Goal: Information Seeking & Learning: Learn about a topic

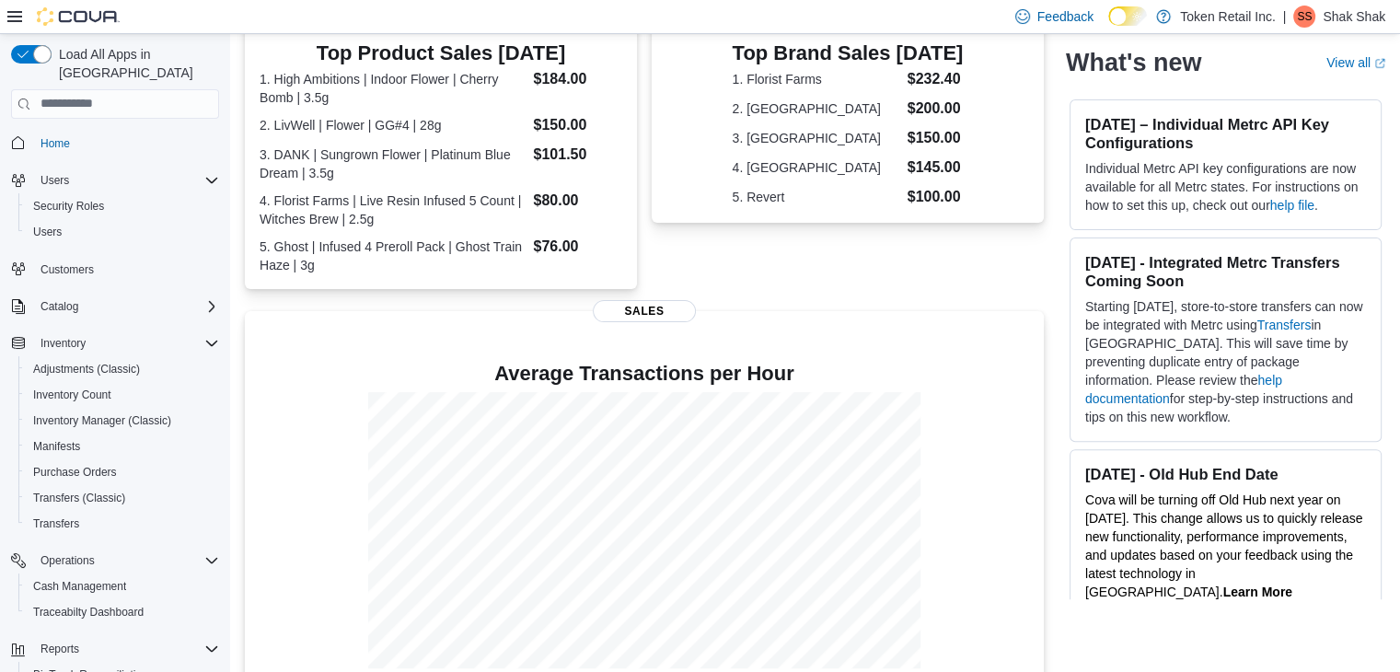
scroll to position [574, 0]
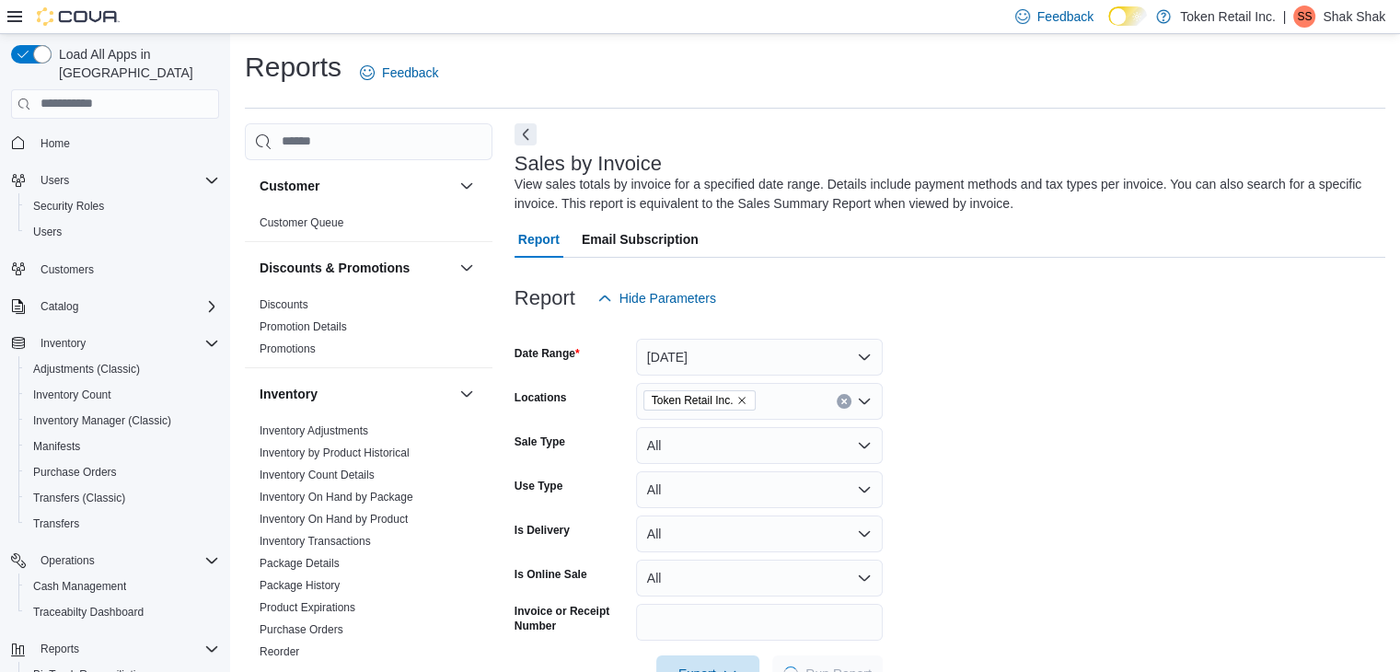
scroll to position [56, 0]
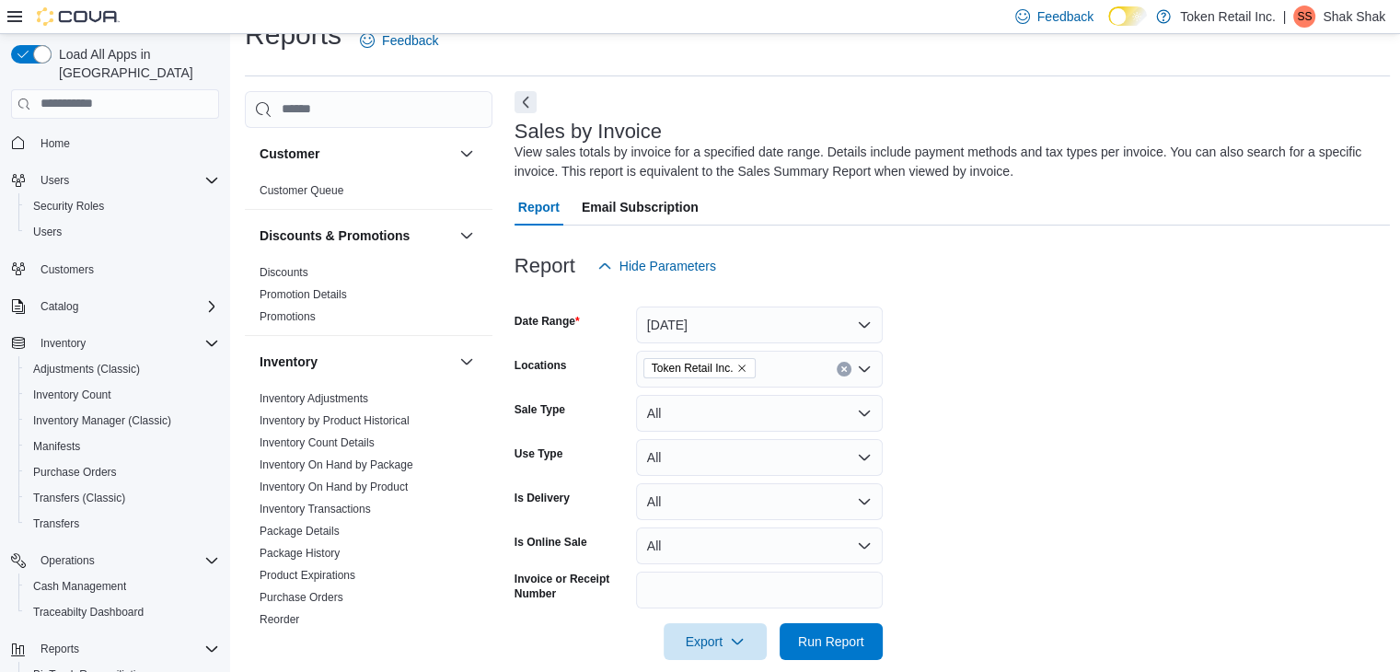
scroll to position [29, 0]
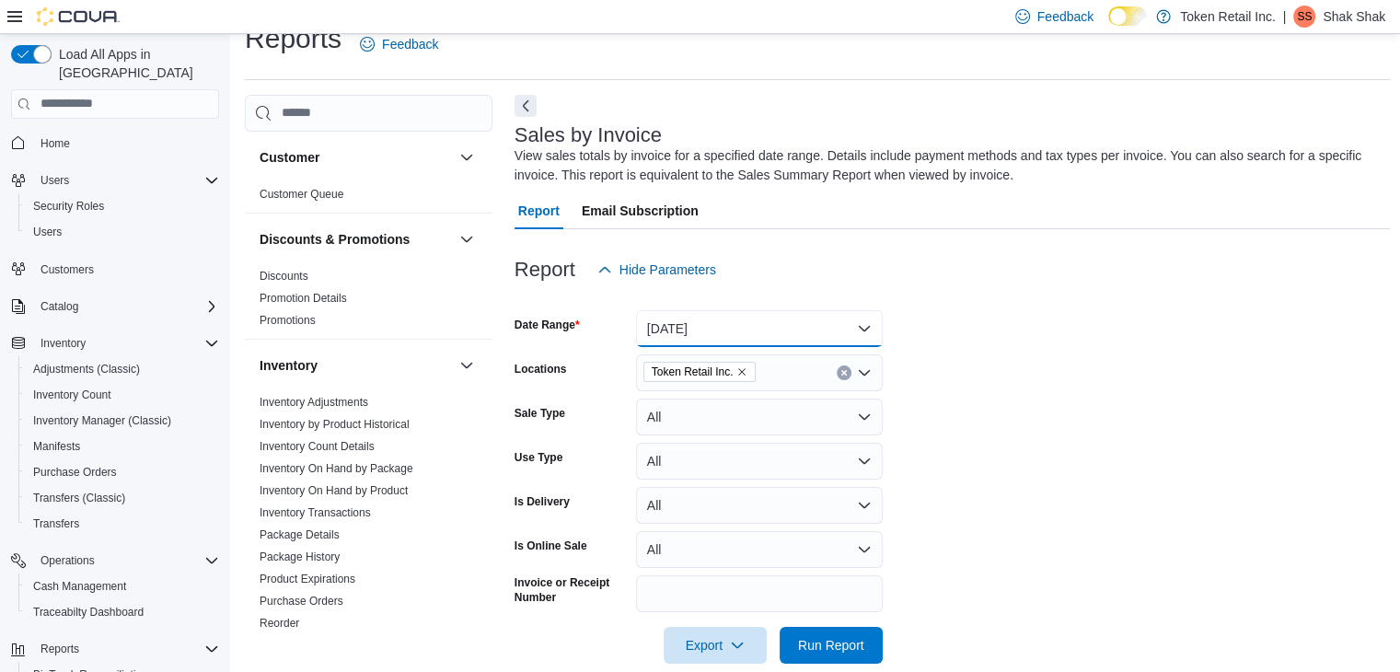
click at [880, 338] on button "[DATE]" at bounding box center [759, 328] width 247 height 37
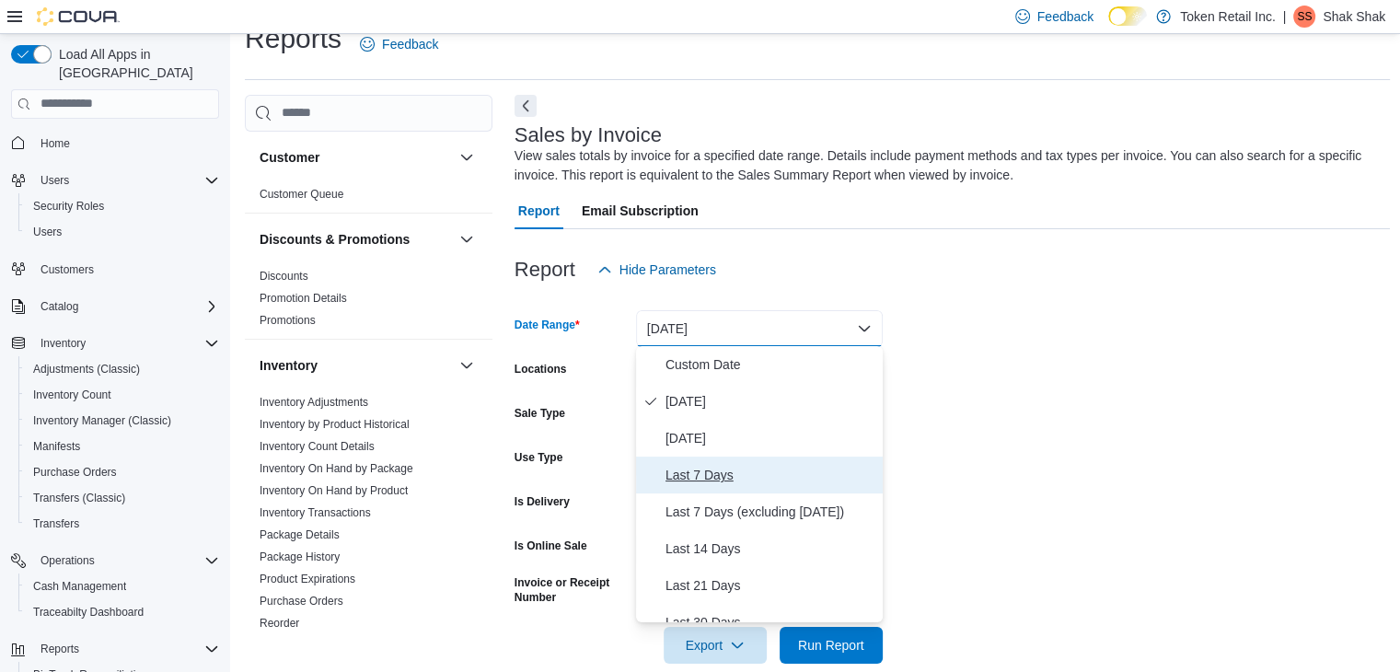
click at [805, 479] on span "Last 7 Days" at bounding box center [770, 475] width 210 height 22
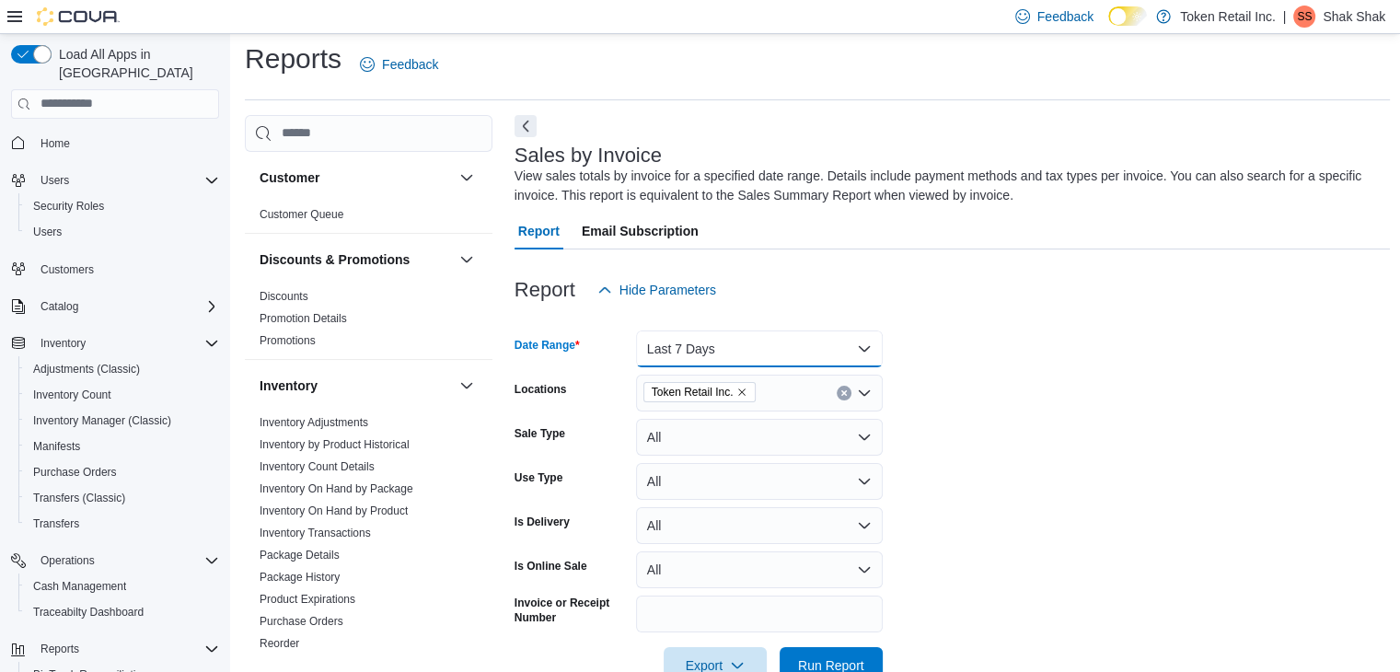
scroll to position [0, 0]
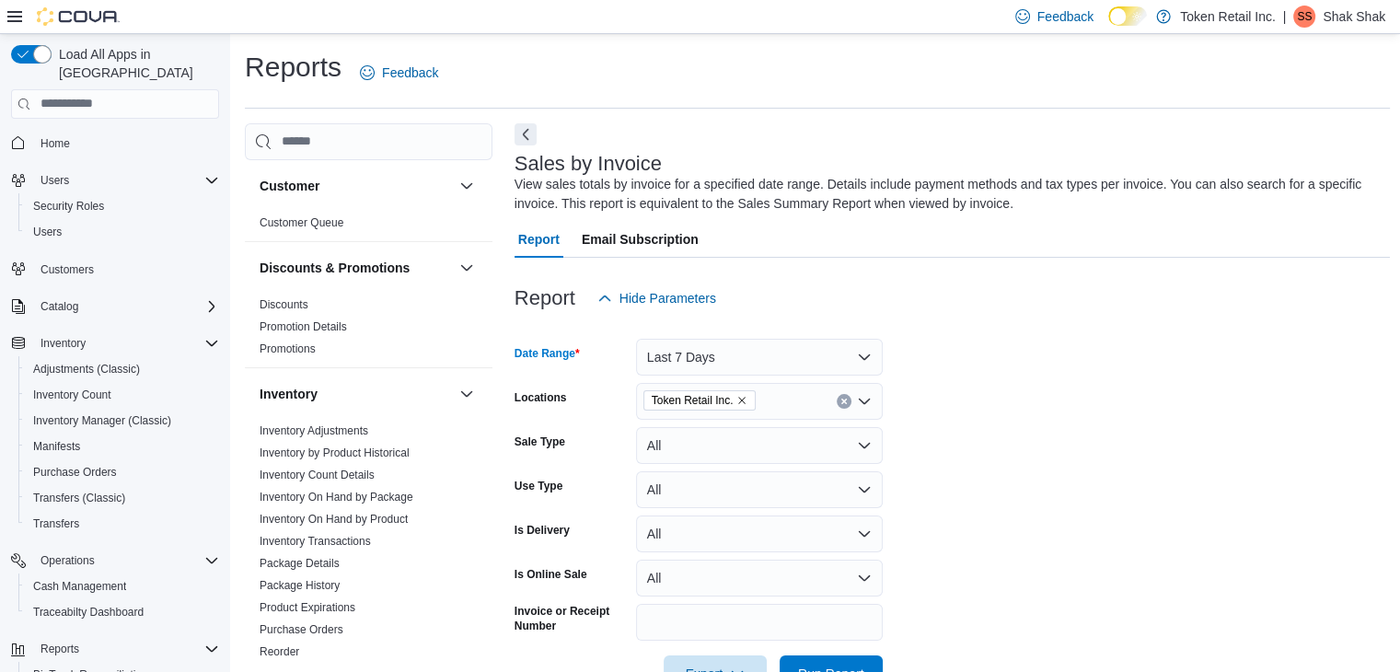
click at [126, 132] on span "Home" at bounding box center [126, 143] width 186 height 23
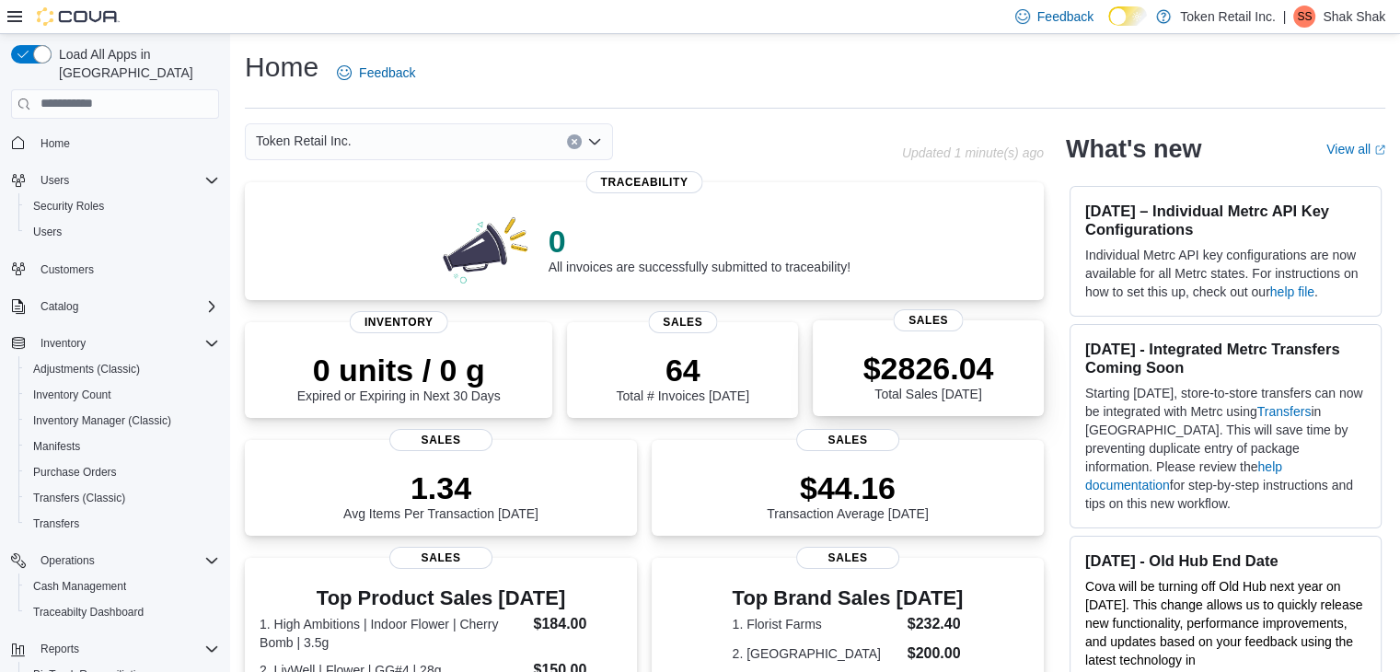
click at [936, 364] on p "$2826.04" at bounding box center [928, 368] width 131 height 37
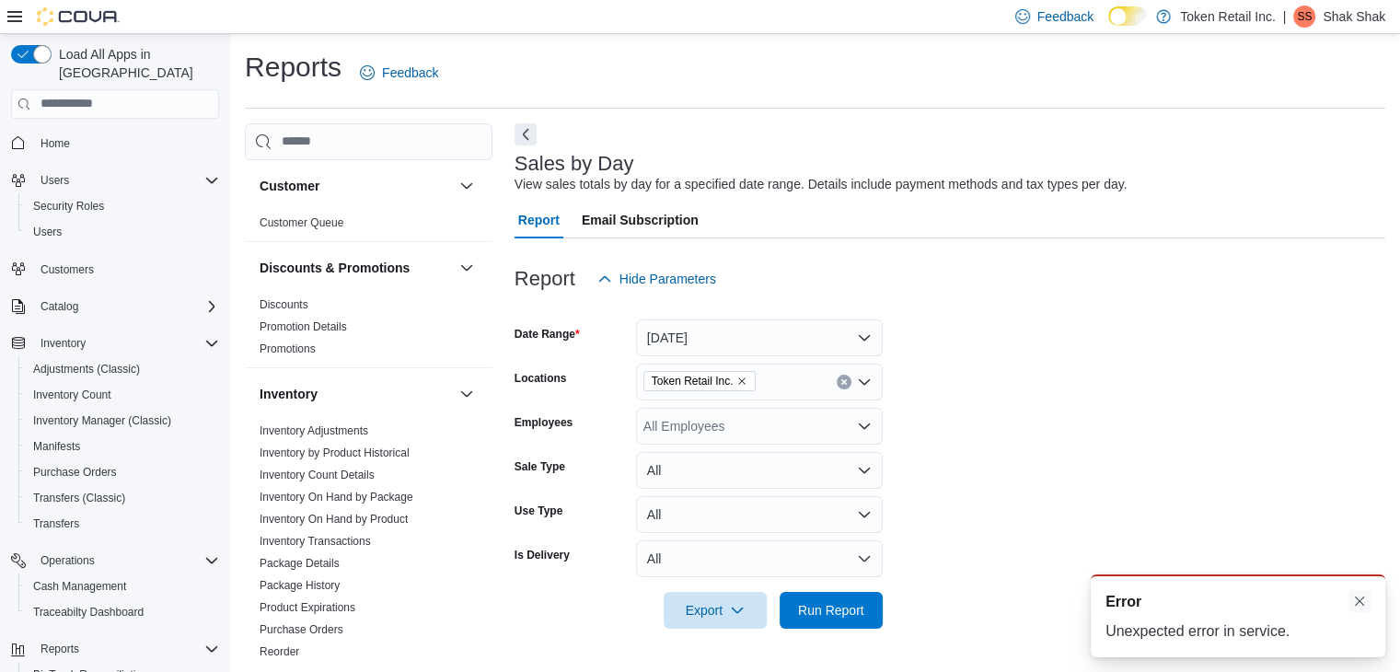
click at [1362, 596] on button "Dismiss toast" at bounding box center [1359, 601] width 22 height 22
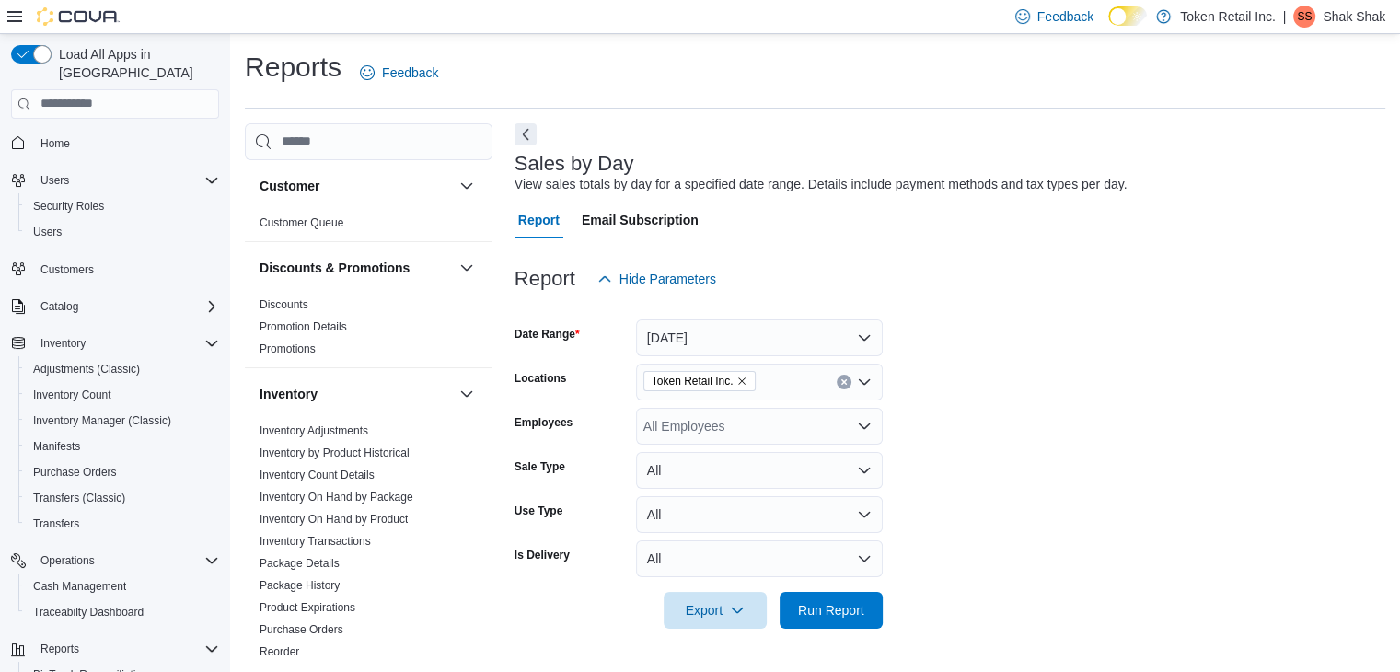
scroll to position [6, 0]
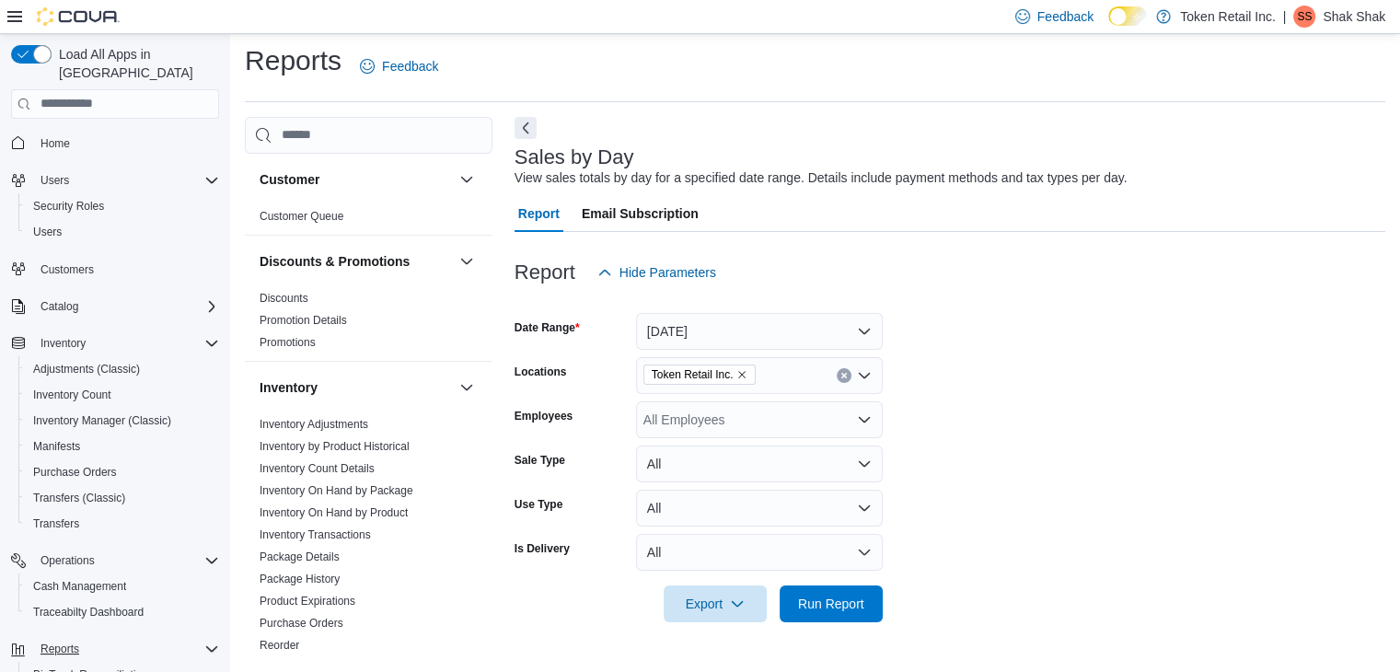
click at [206, 642] on icon "Complex example" at bounding box center [211, 649] width 15 height 15
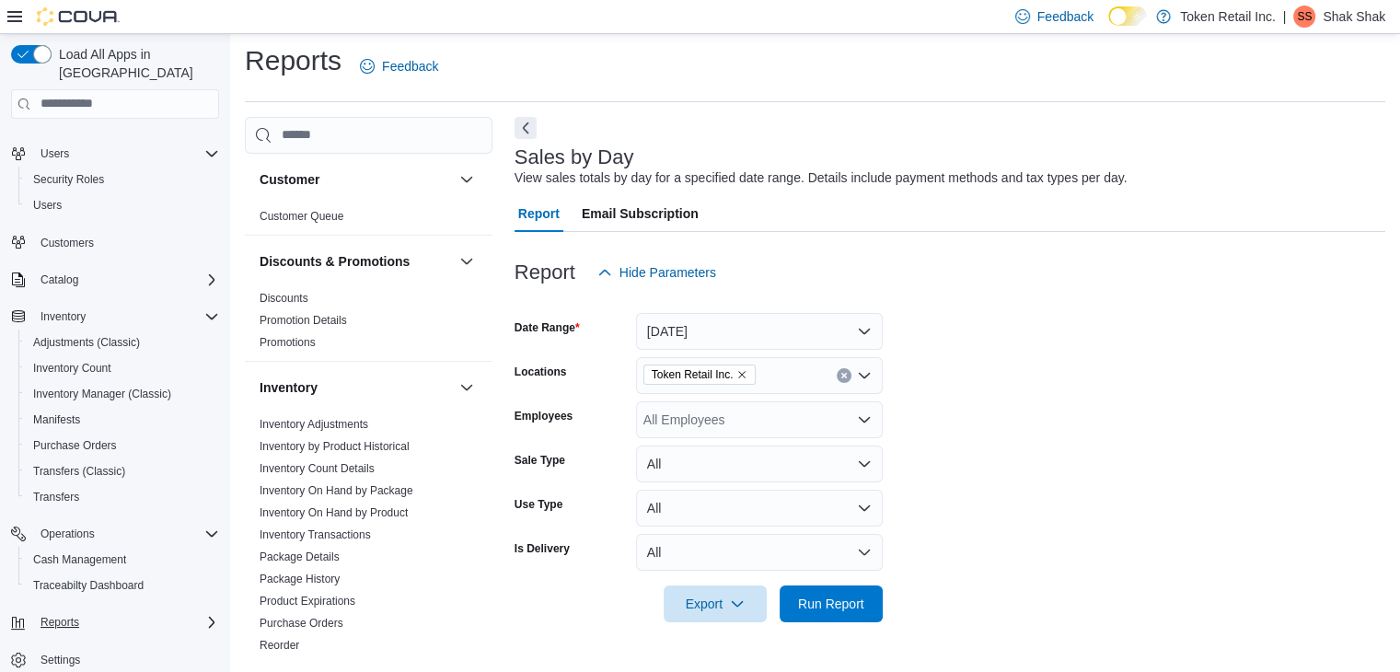
click at [194, 613] on div "Reports" at bounding box center [126, 622] width 186 height 22
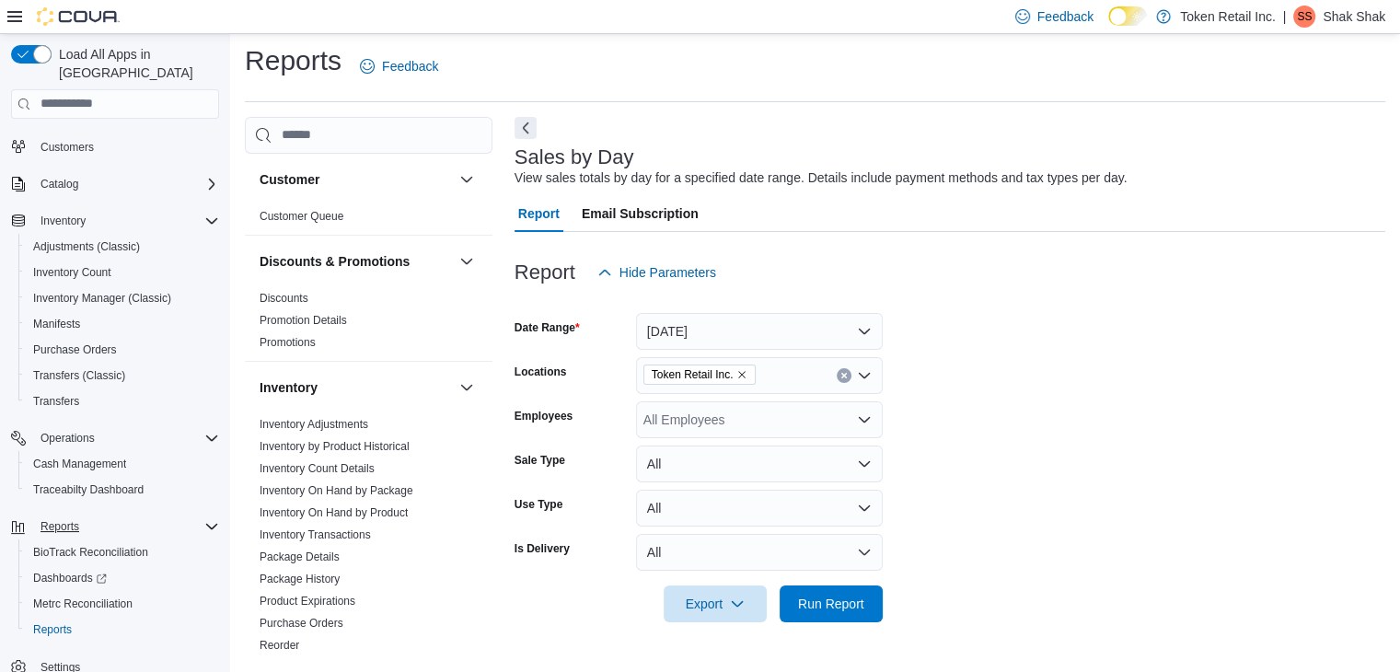
scroll to position [130, 0]
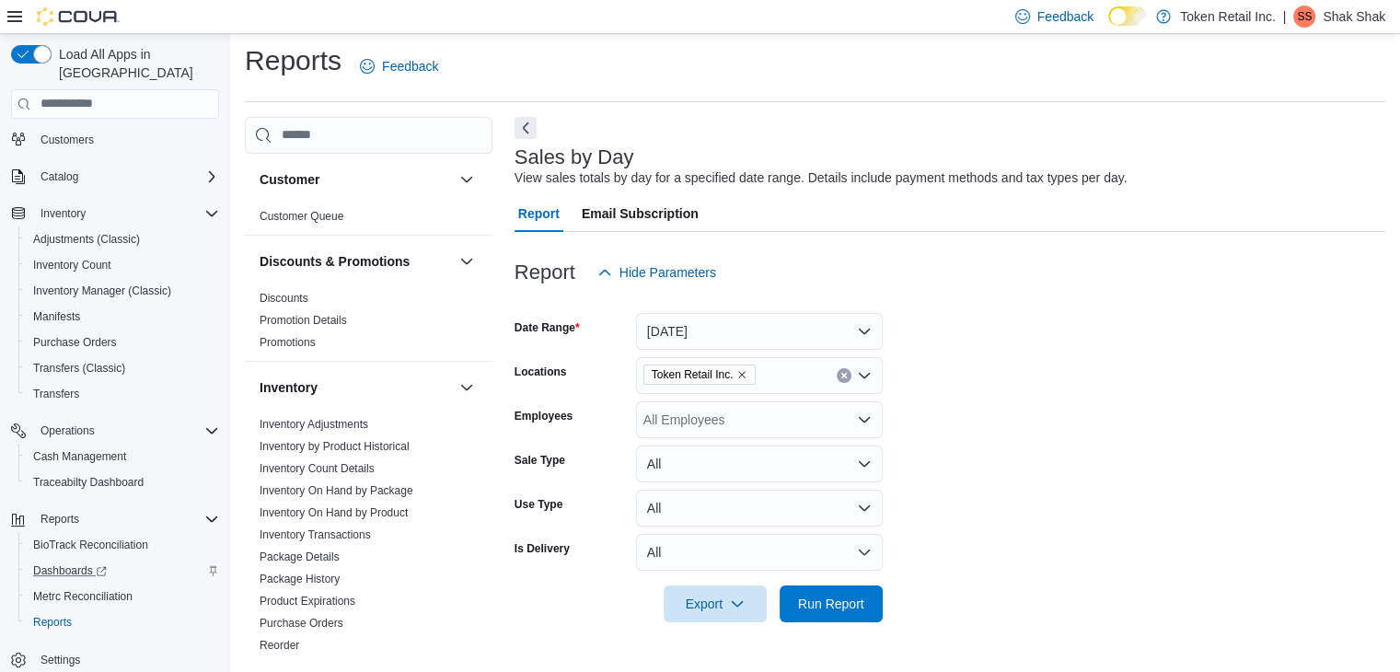
click at [133, 560] on div "Dashboards" at bounding box center [122, 571] width 193 height 22
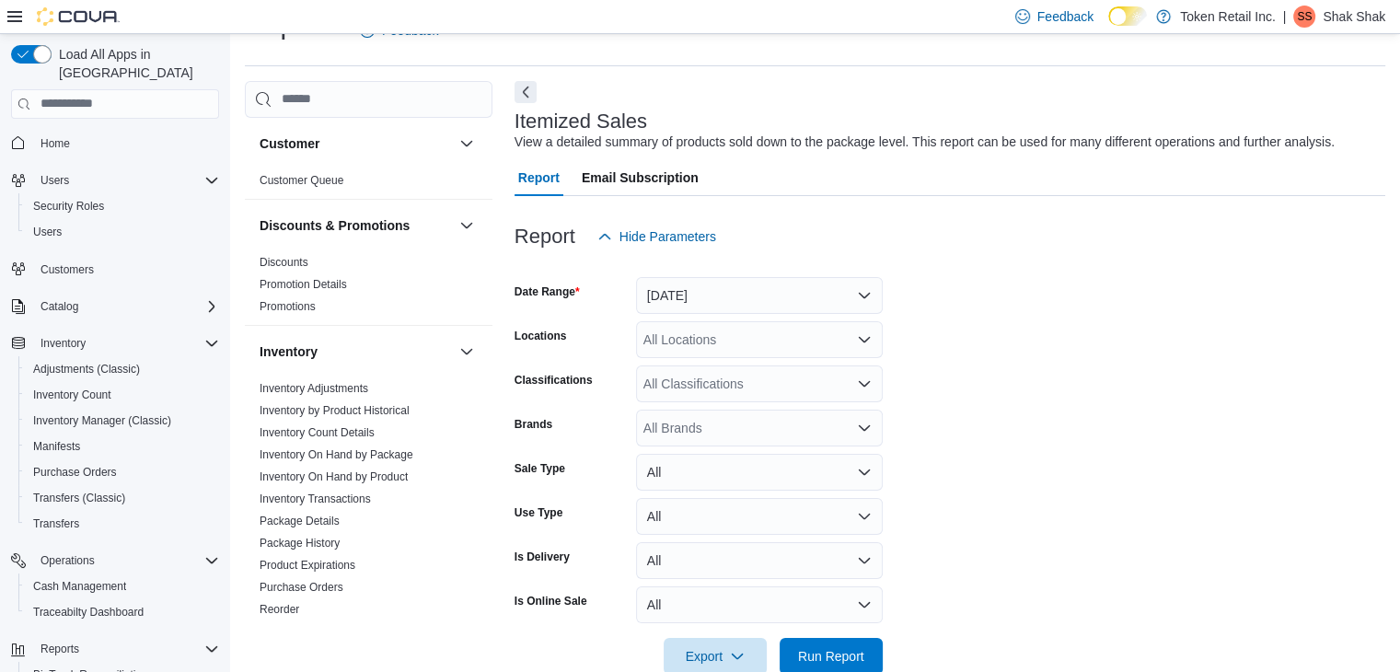
scroll to position [81, 0]
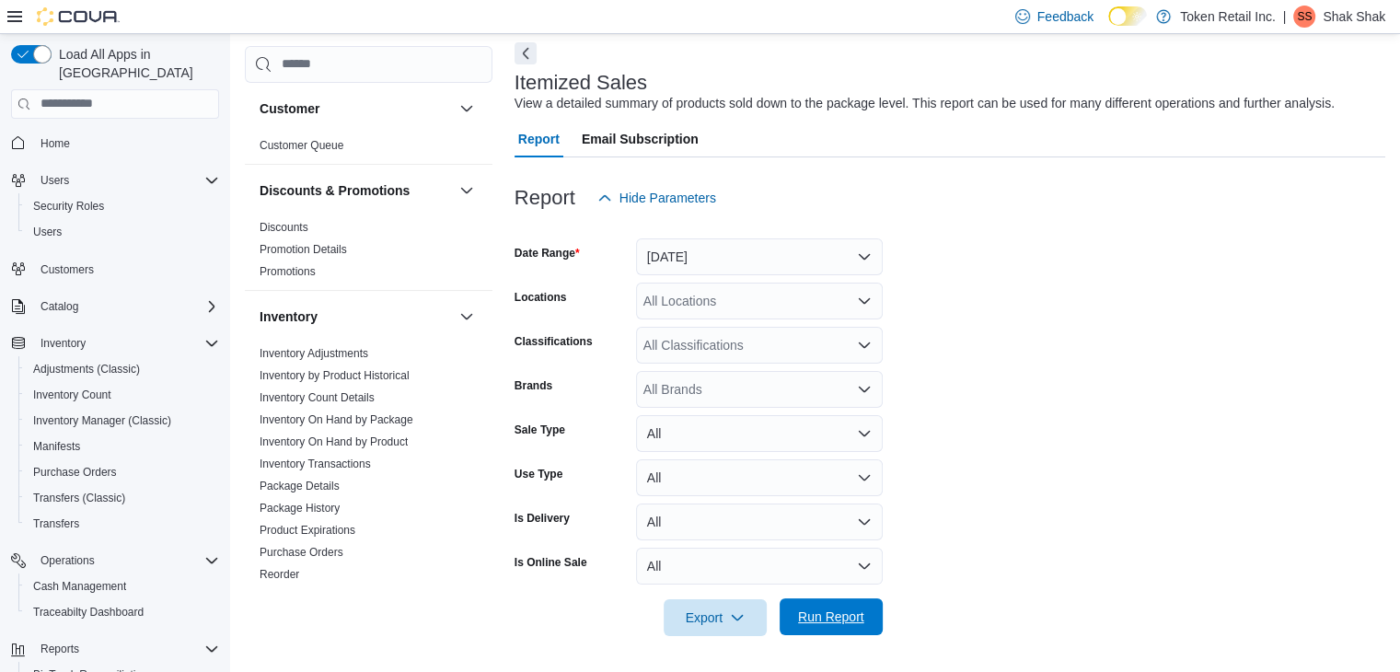
click at [839, 607] on span "Run Report" at bounding box center [831, 616] width 66 height 18
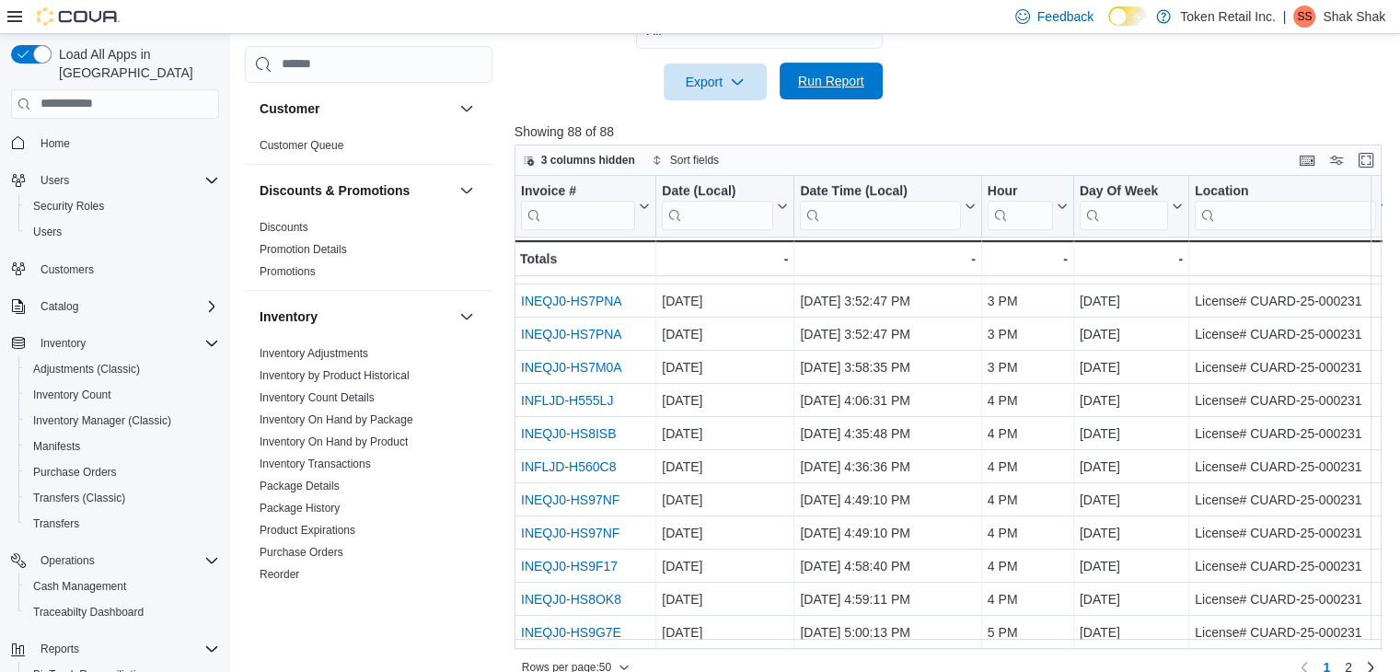
scroll to position [641, 0]
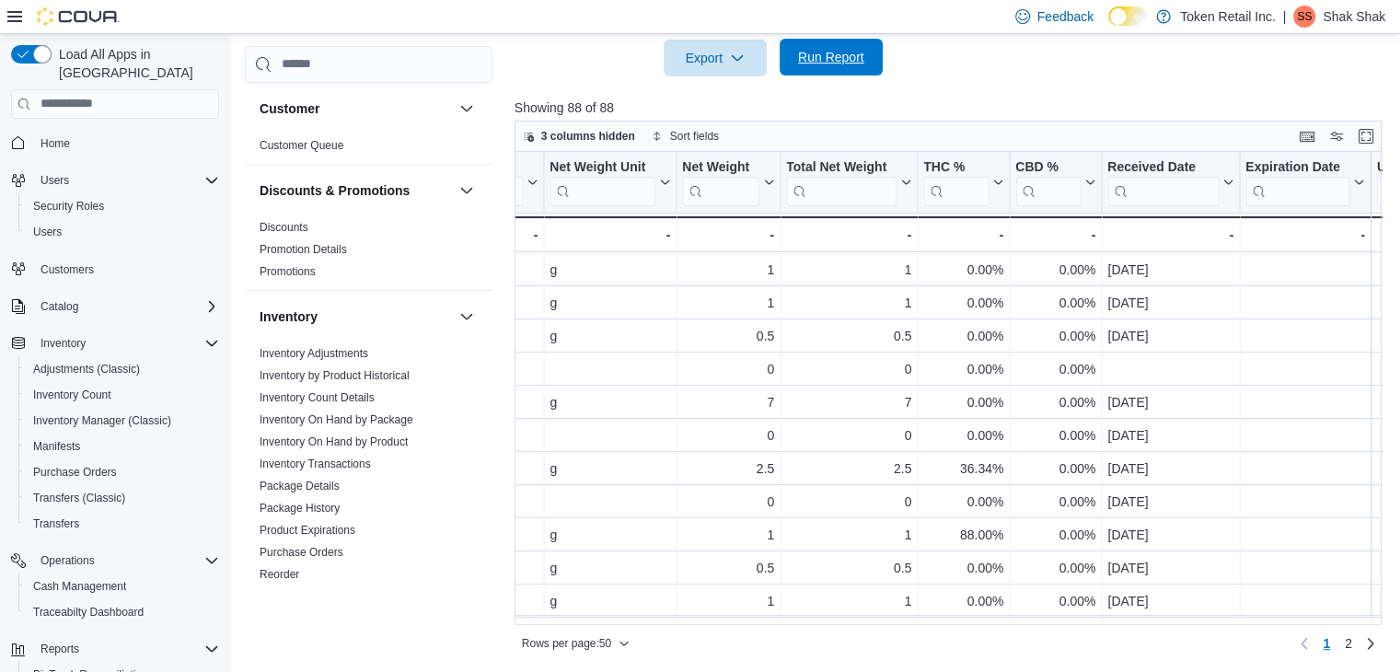
scroll to position [452, 4239]
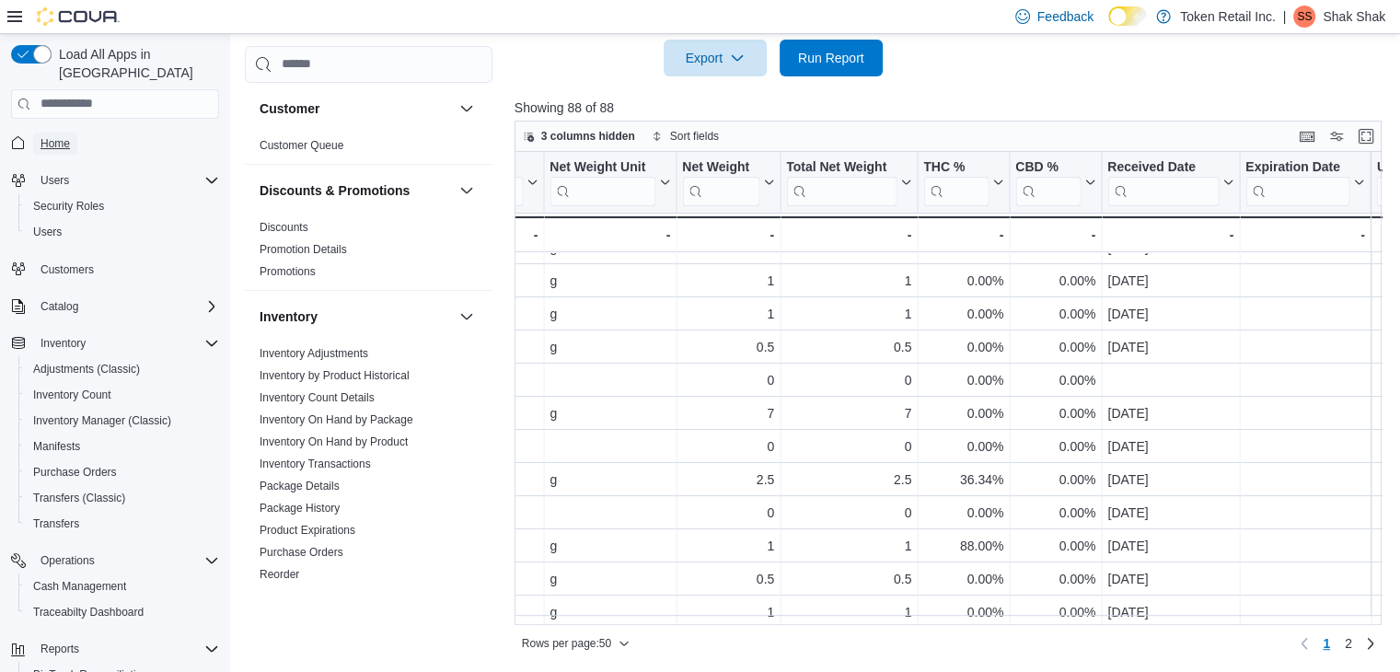
click at [57, 133] on span "Home" at bounding box center [54, 144] width 29 height 22
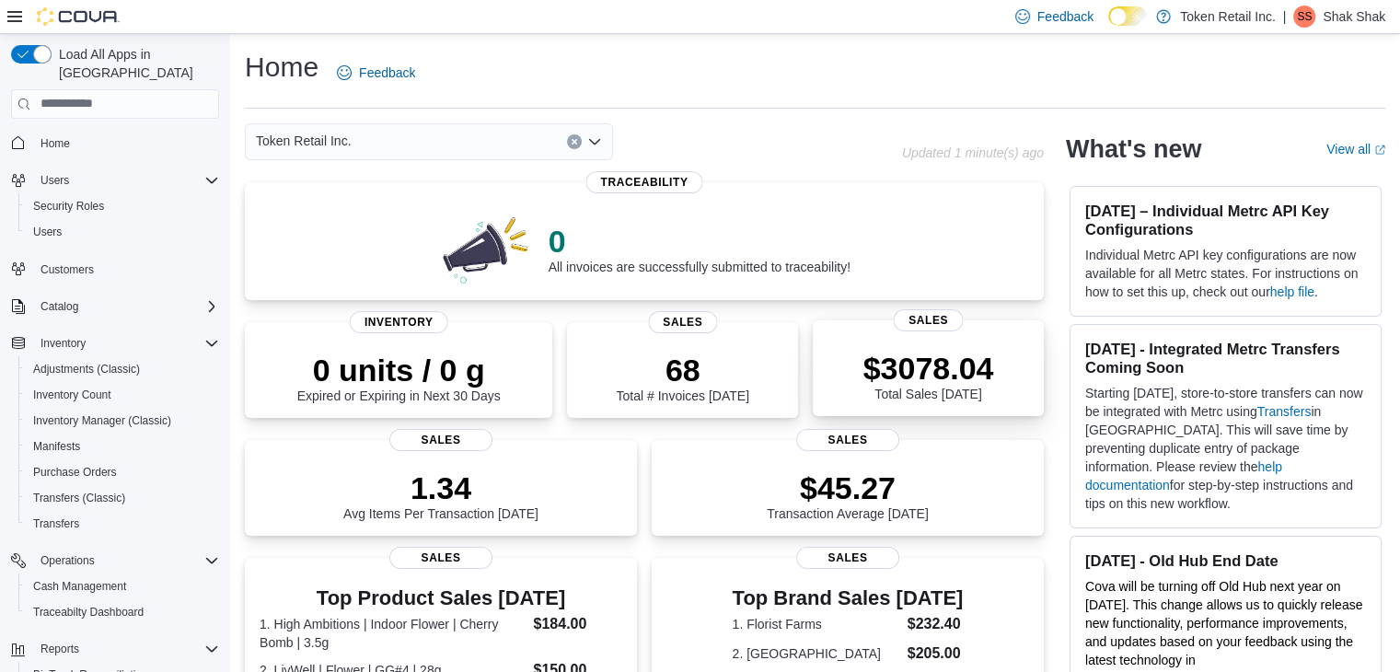
click at [983, 376] on p "$3078.04" at bounding box center [928, 368] width 131 height 37
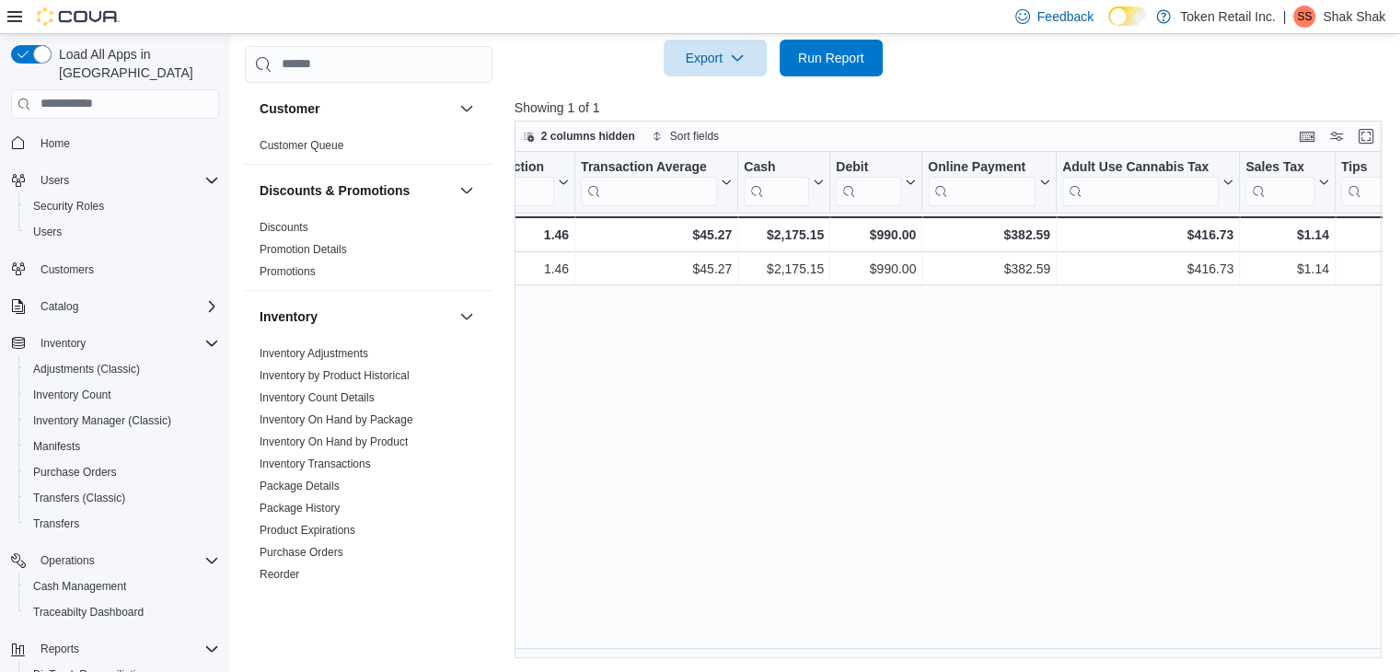
scroll to position [0, 1740]
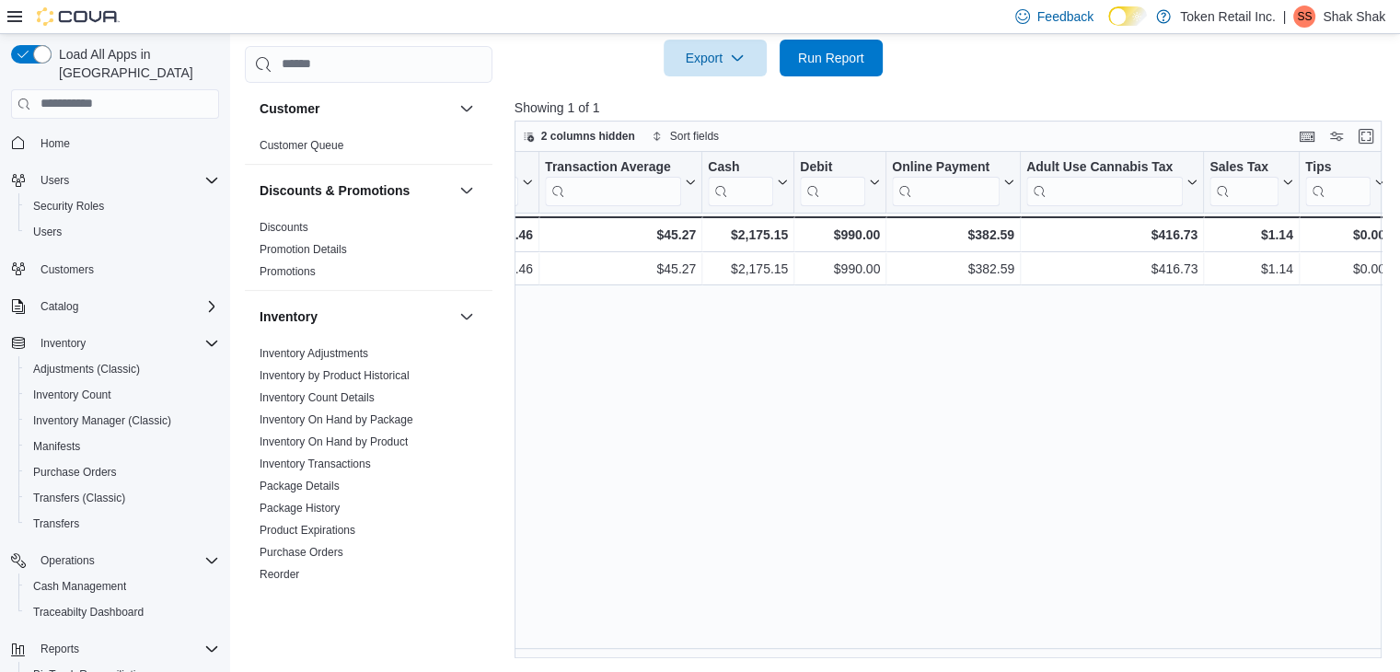
click at [127, 261] on span "Customers" at bounding box center [126, 269] width 186 height 23
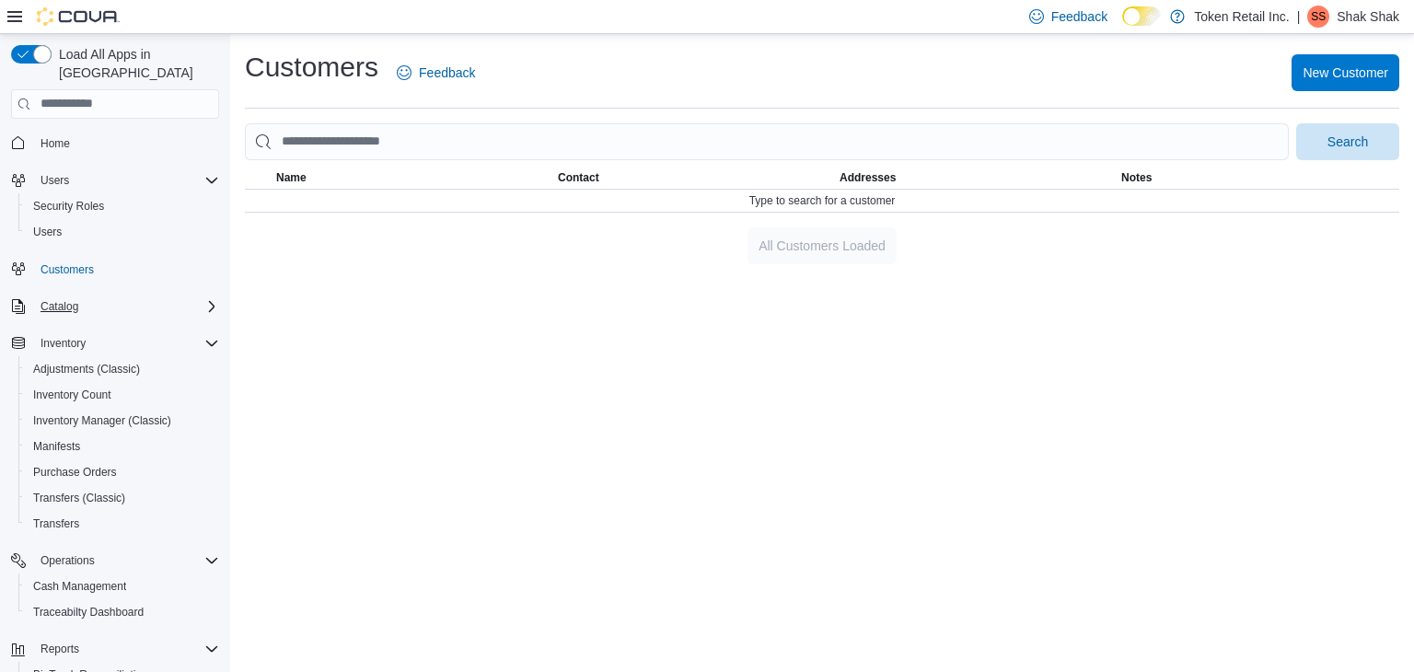
click at [98, 295] on div "Catalog" at bounding box center [126, 306] width 186 height 22
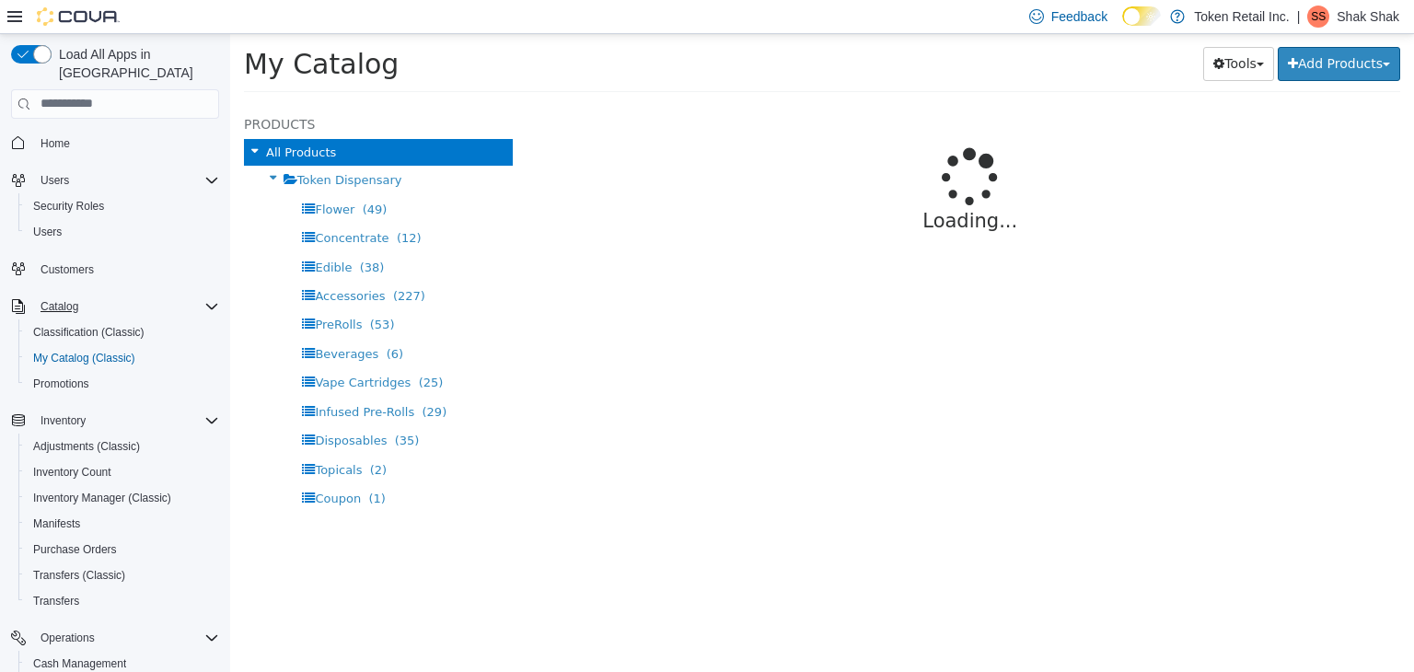
select select "**********"
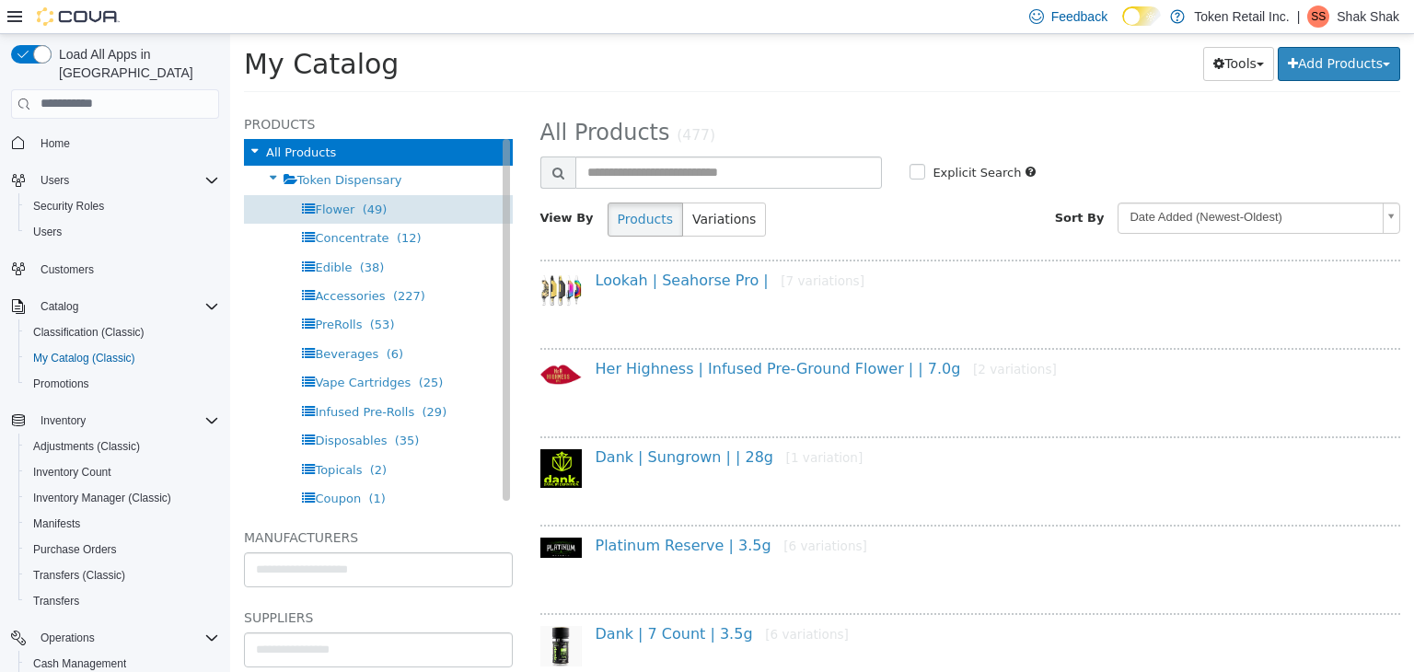
click at [364, 219] on div "Flower (49)" at bounding box center [378, 208] width 269 height 29
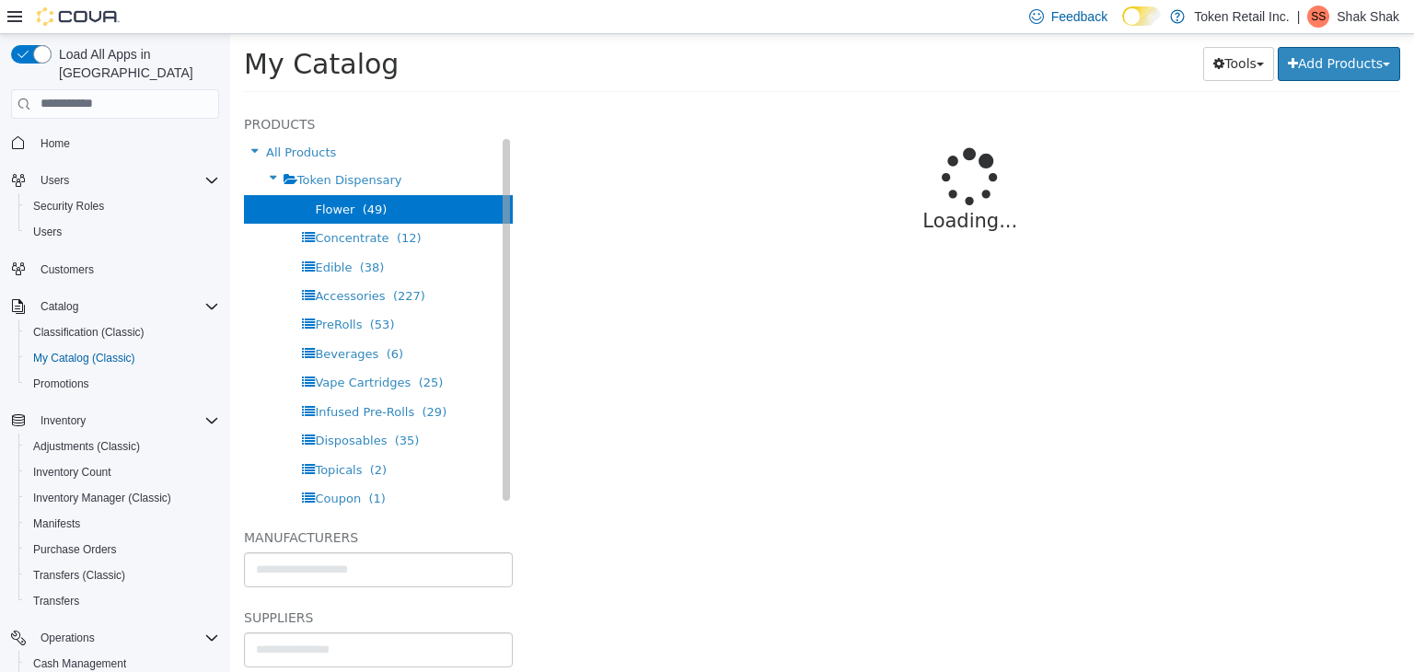
select select "**********"
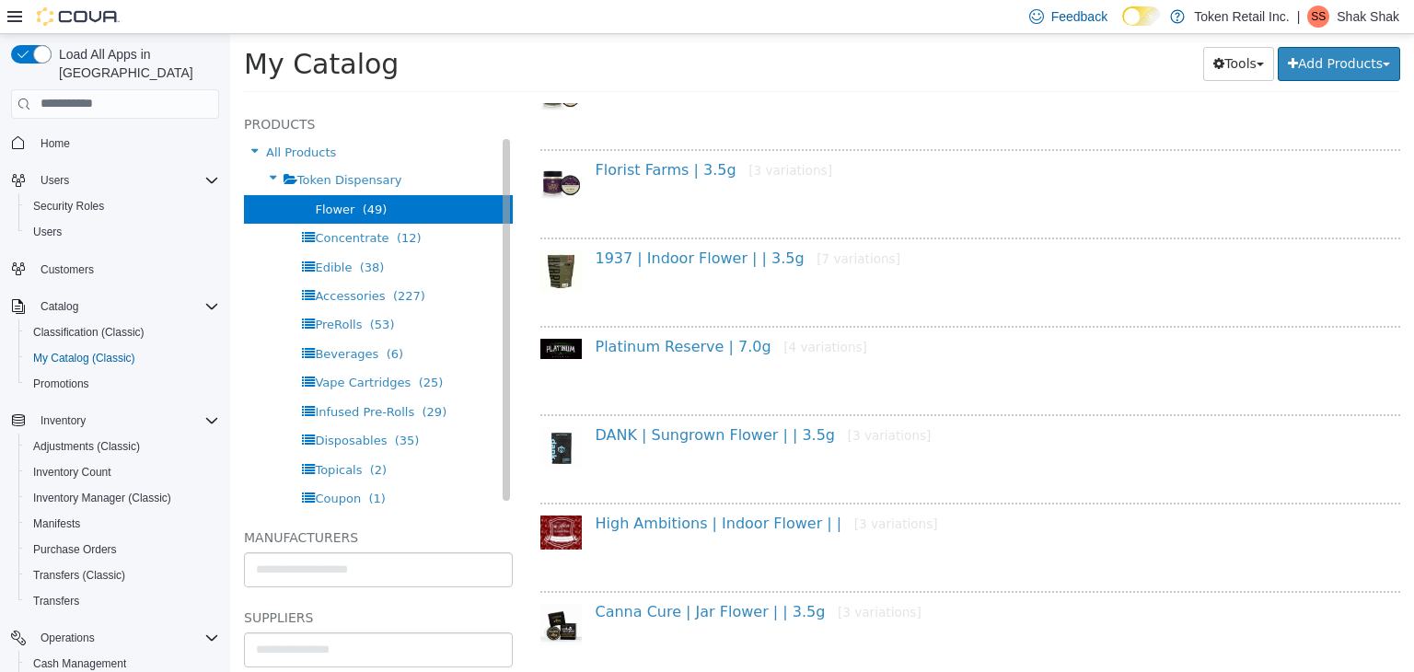
scroll to position [561, 0]
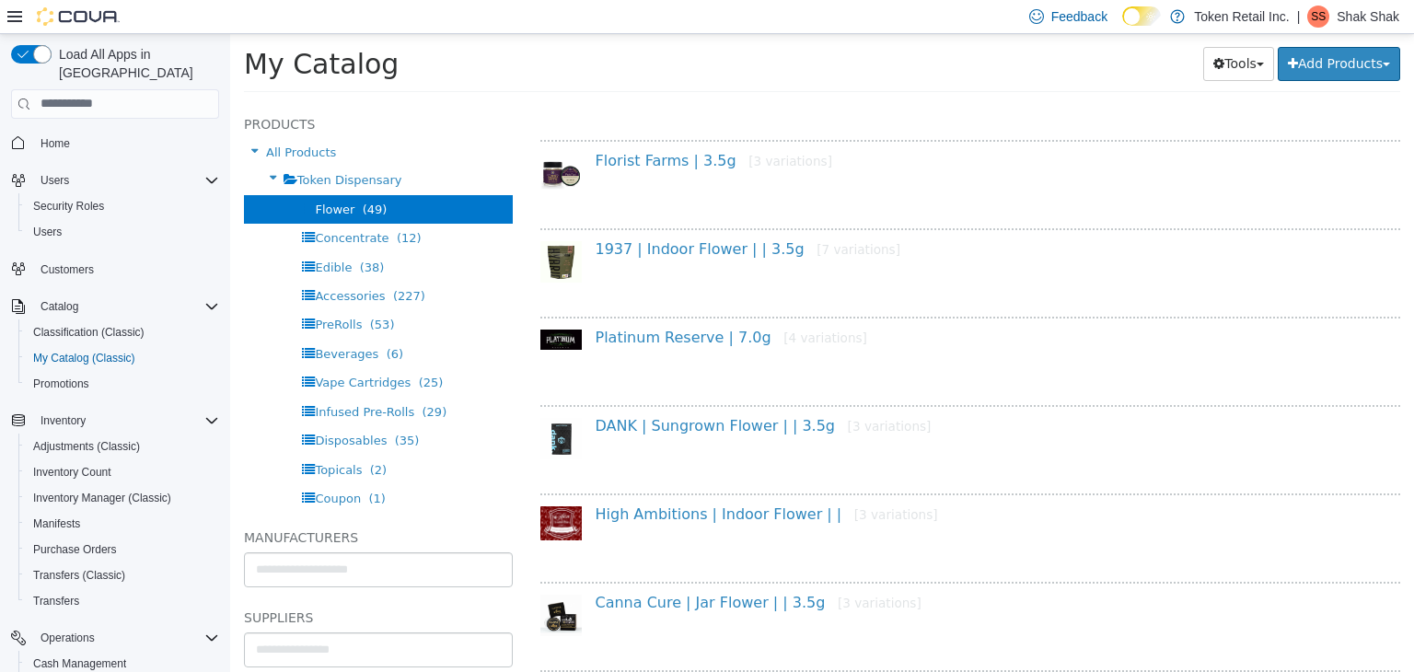
click at [1168, 280] on div "1937 | Indoor Flower | | 3.5g [7 variations]" at bounding box center [970, 272] width 888 height 67
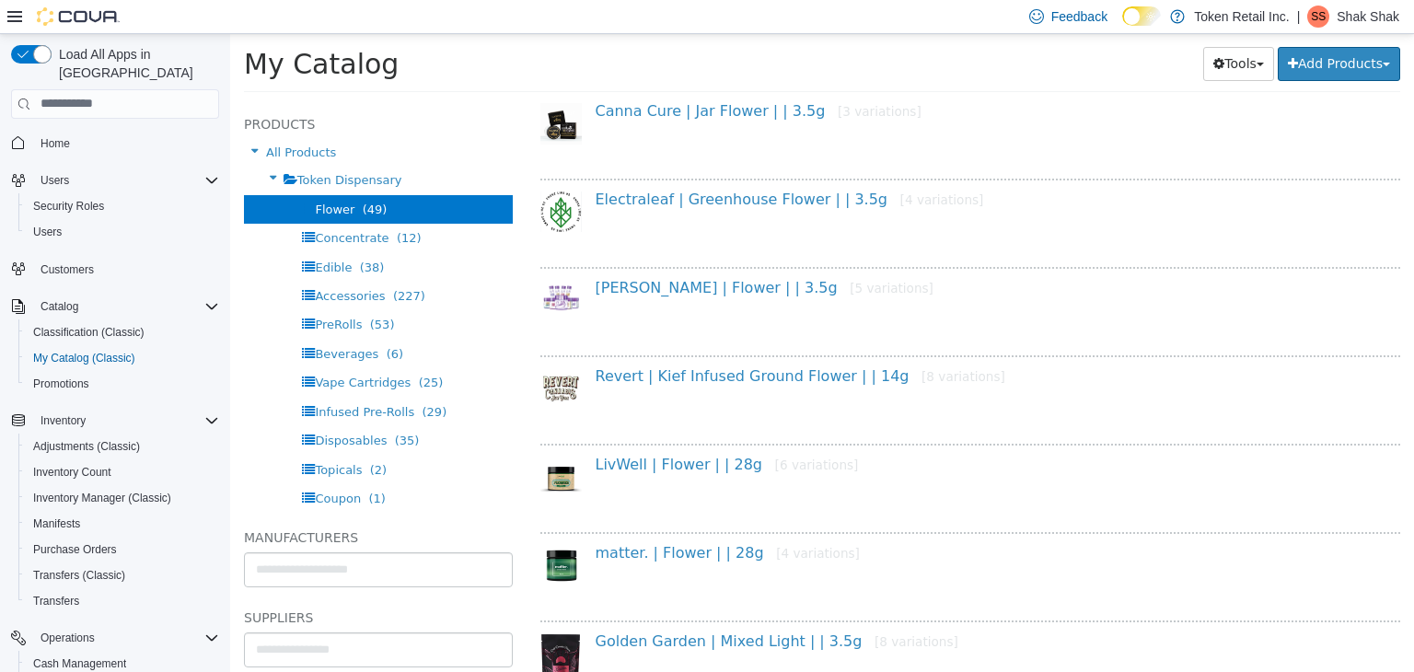
scroll to position [1186, 0]
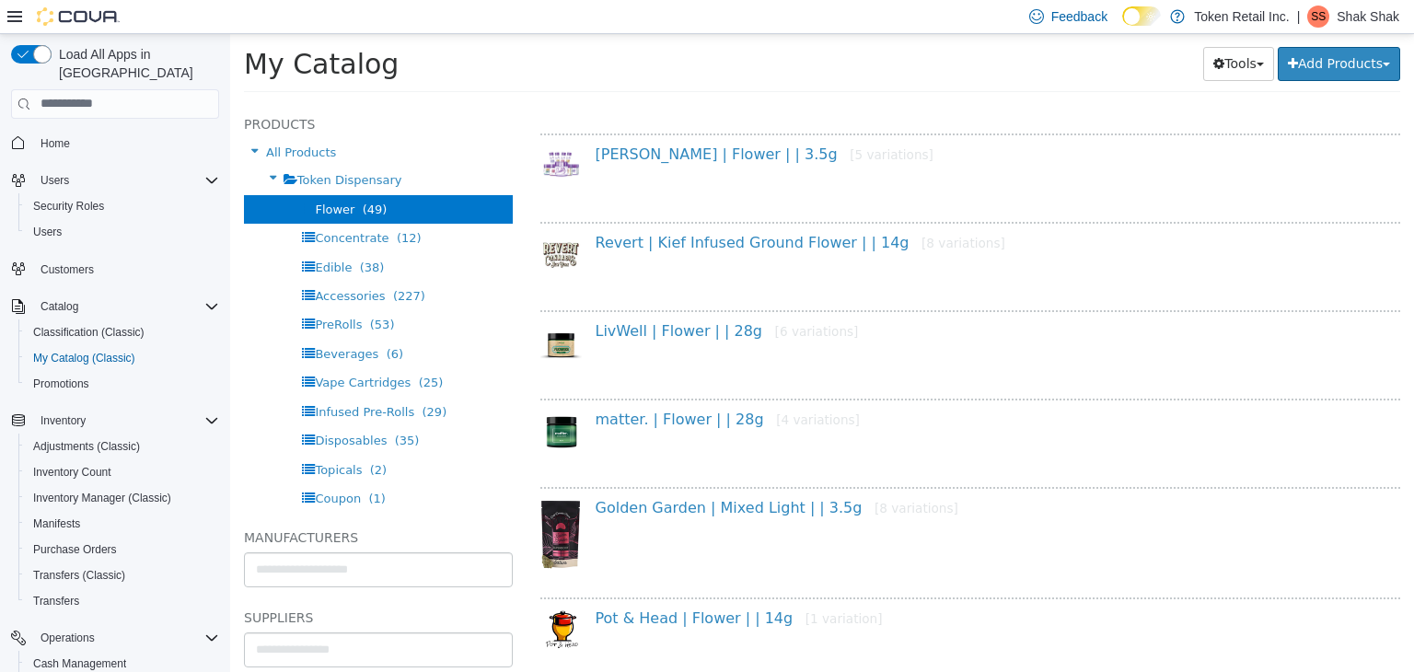
click at [1189, 538] on div "Golden Garden | Mixed Light | | 3.5g [8 variations]" at bounding box center [970, 542] width 888 height 89
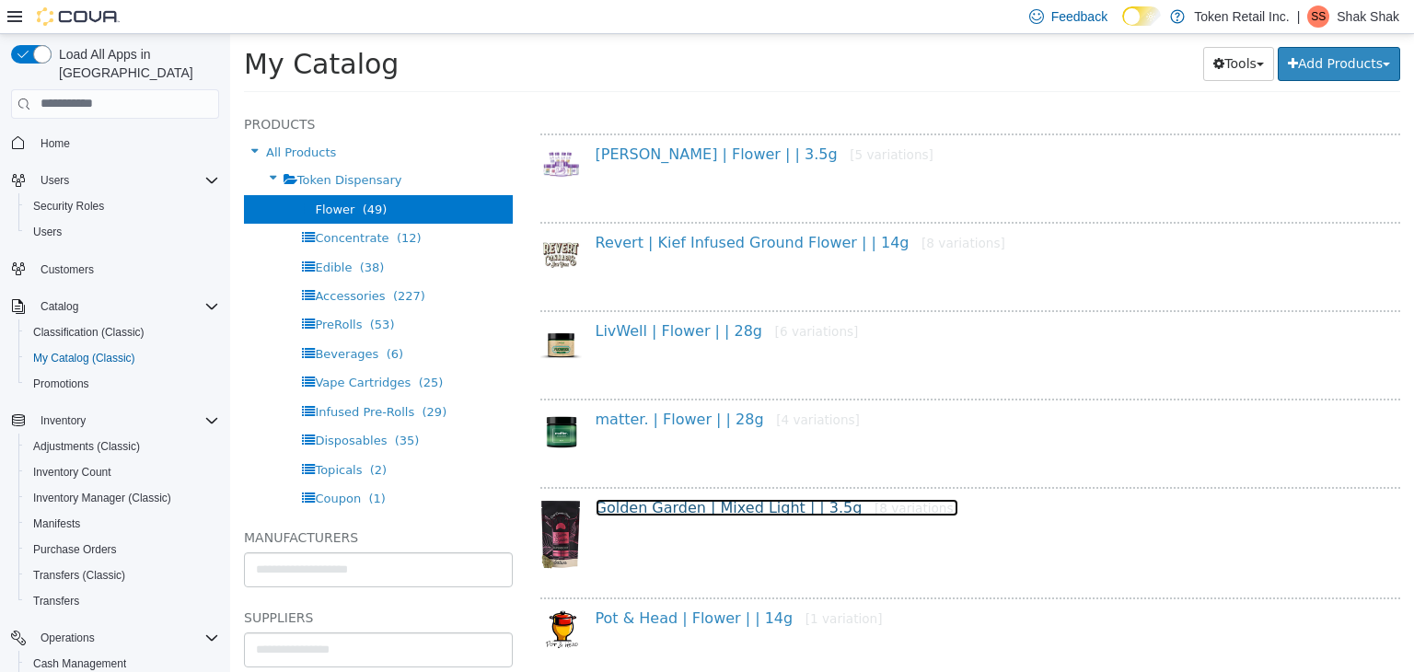
click at [752, 508] on link "Golden Garden | Mixed Light | | 3.5g [8 variations]" at bounding box center [776, 506] width 363 height 17
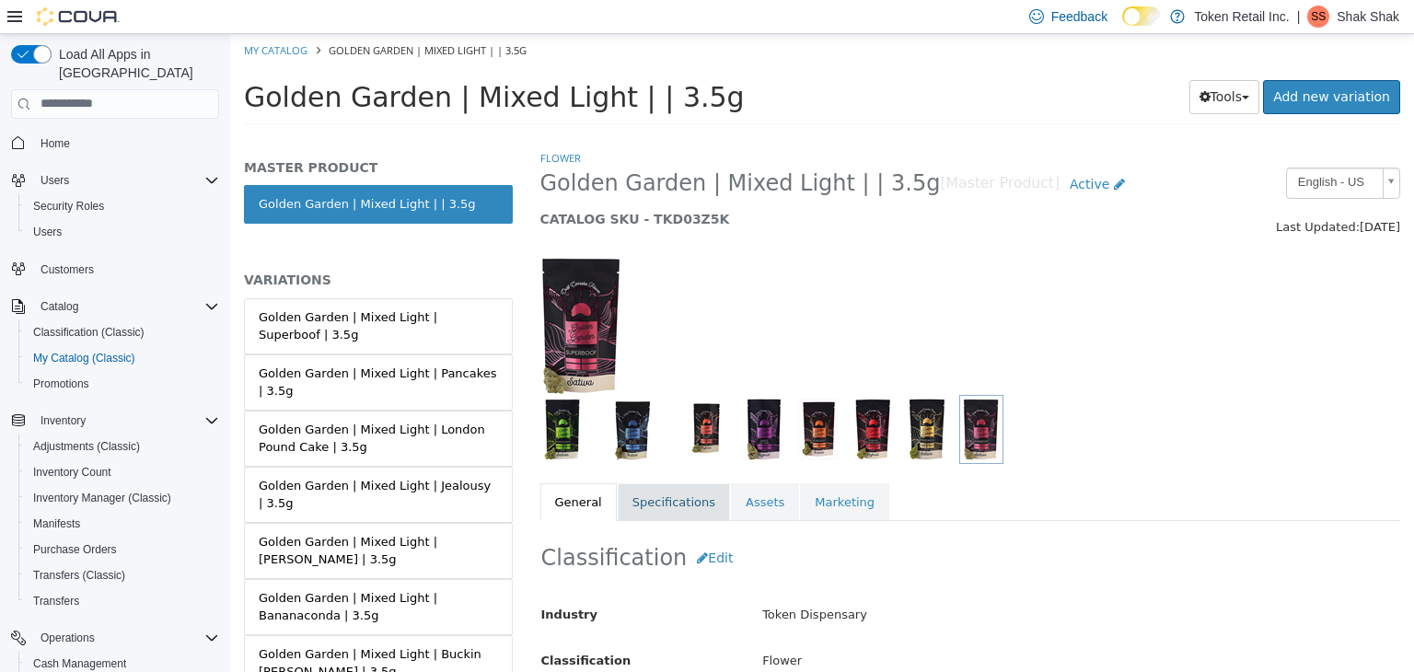
click at [670, 501] on link "Specifications" at bounding box center [674, 501] width 112 height 39
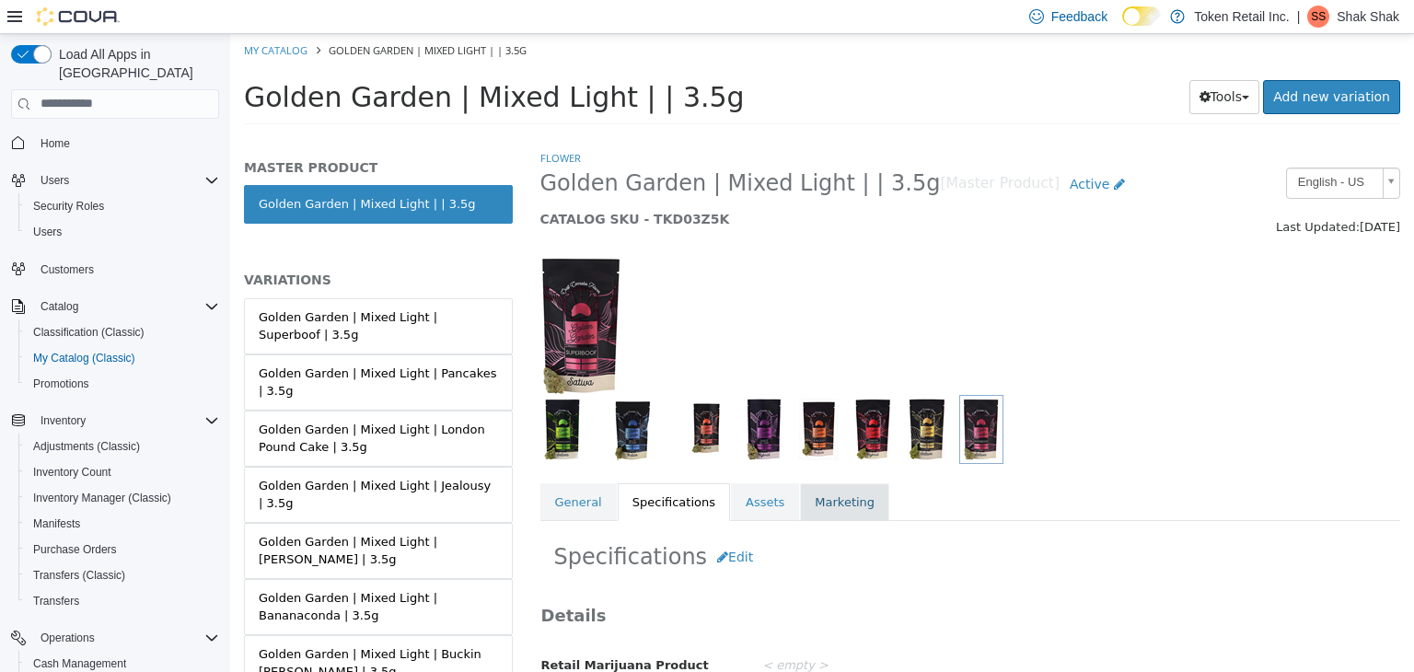
click at [828, 507] on link "Marketing" at bounding box center [844, 501] width 89 height 39
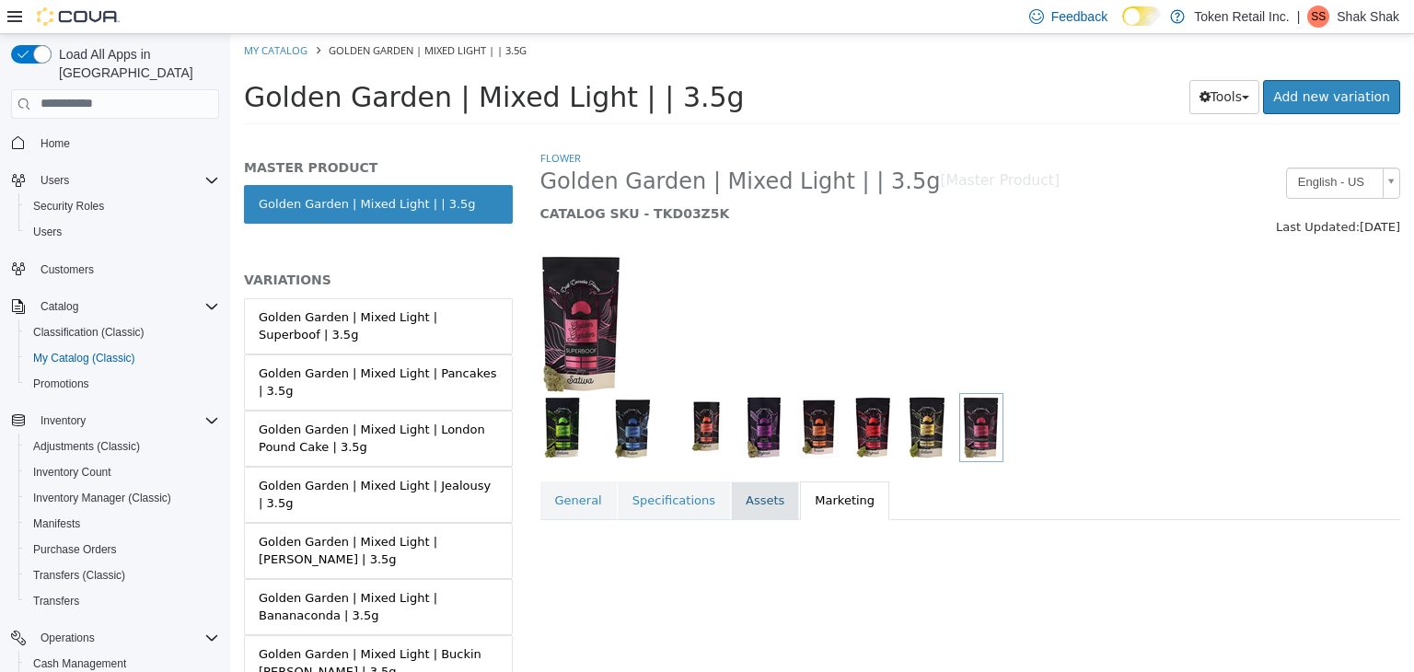
click at [755, 514] on link "Assets" at bounding box center [765, 499] width 68 height 39
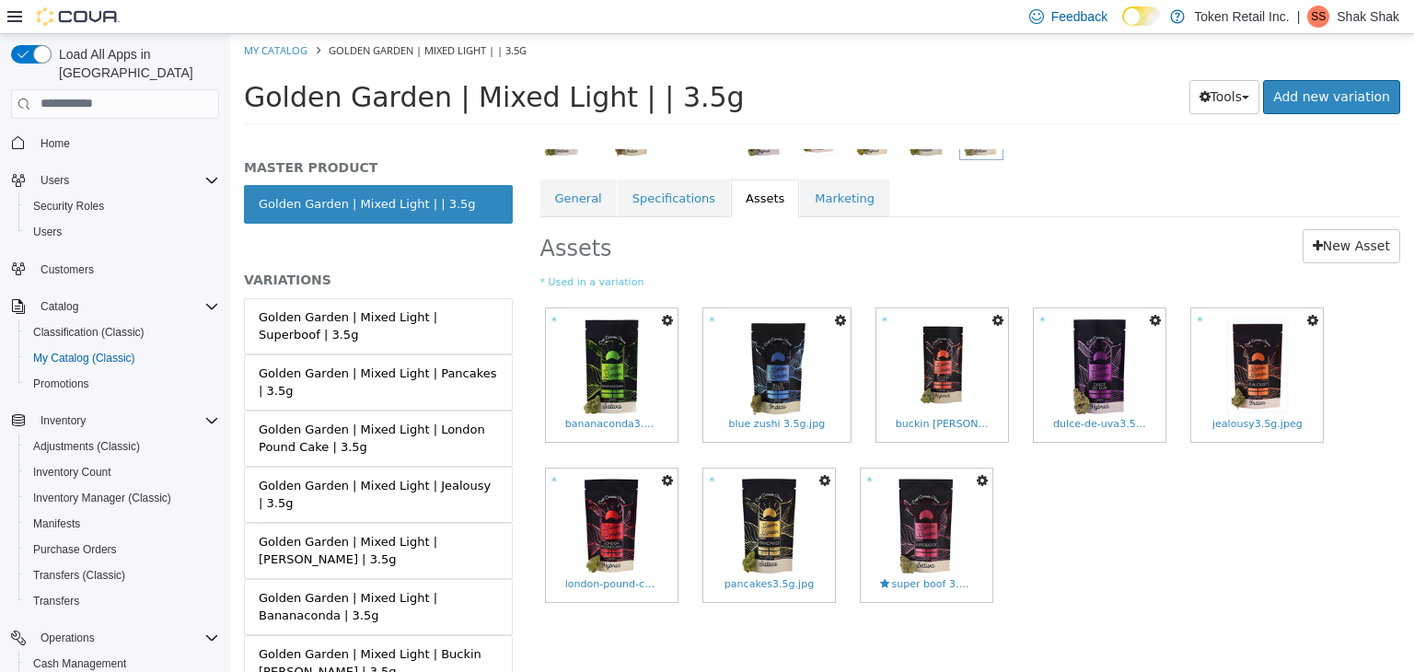
scroll to position [315, 0]
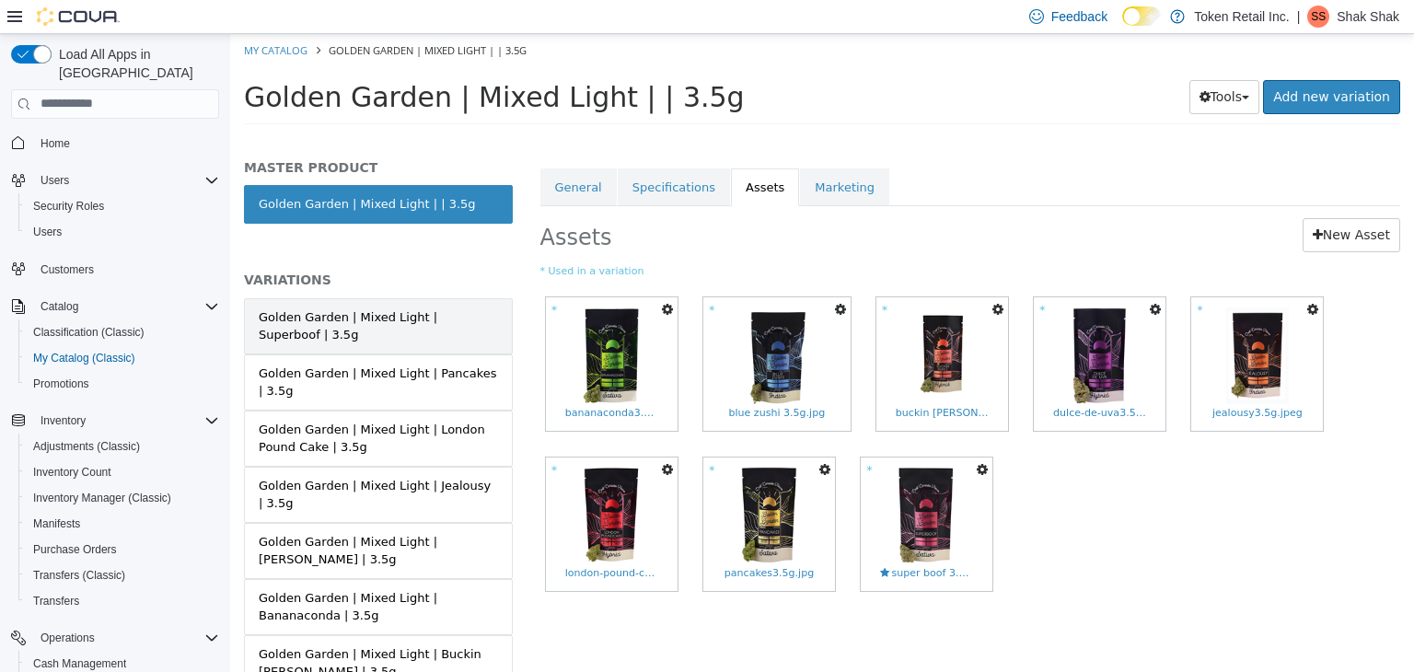
click at [404, 316] on div "Golden Garden | Mixed Light | Superboof | 3.5g" at bounding box center [378, 325] width 239 height 36
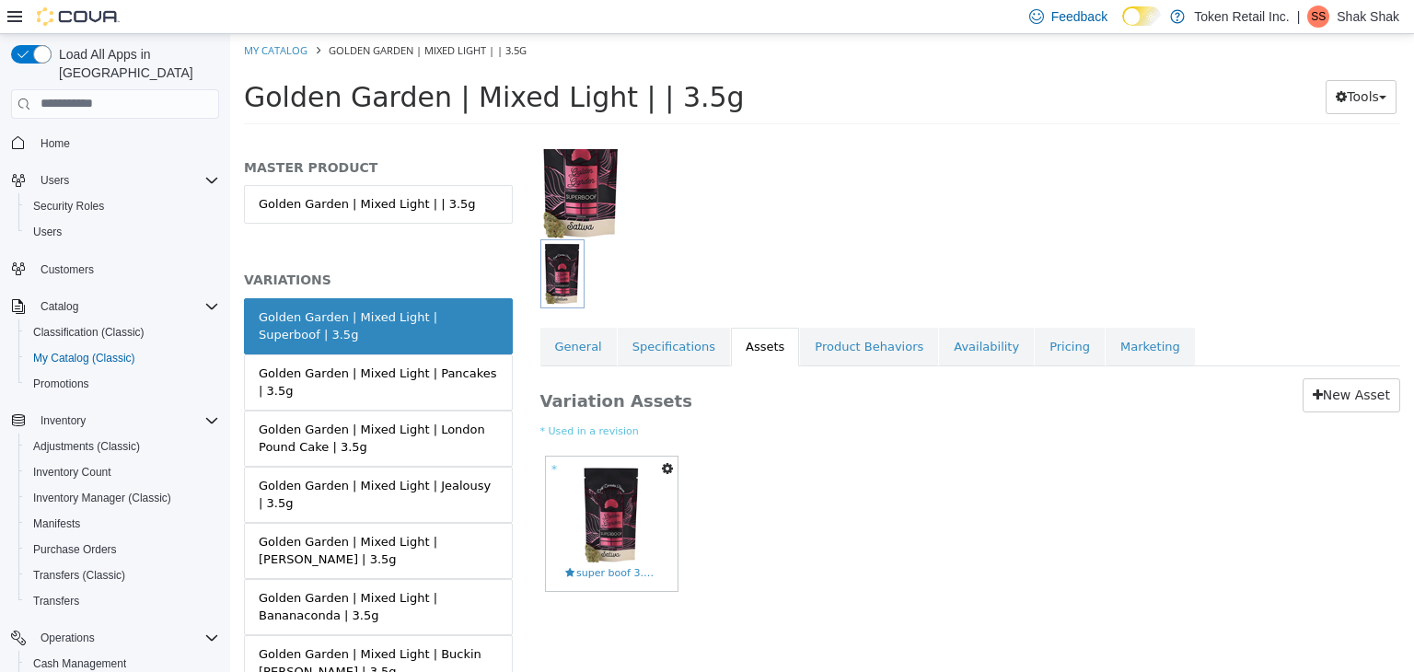
scroll to position [155, 0]
click at [368, 206] on link "Golden Garden | Mixed Light | | 3.5g" at bounding box center [378, 203] width 269 height 39
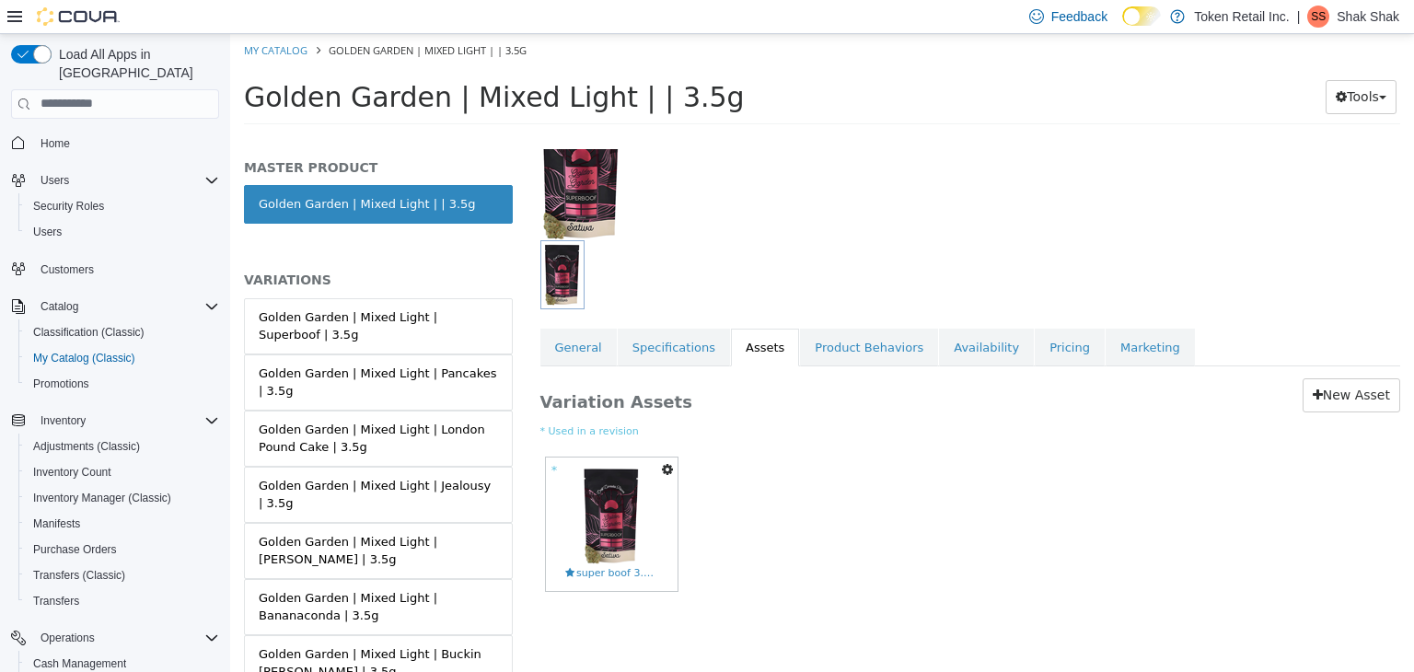
scroll to position [313, 0]
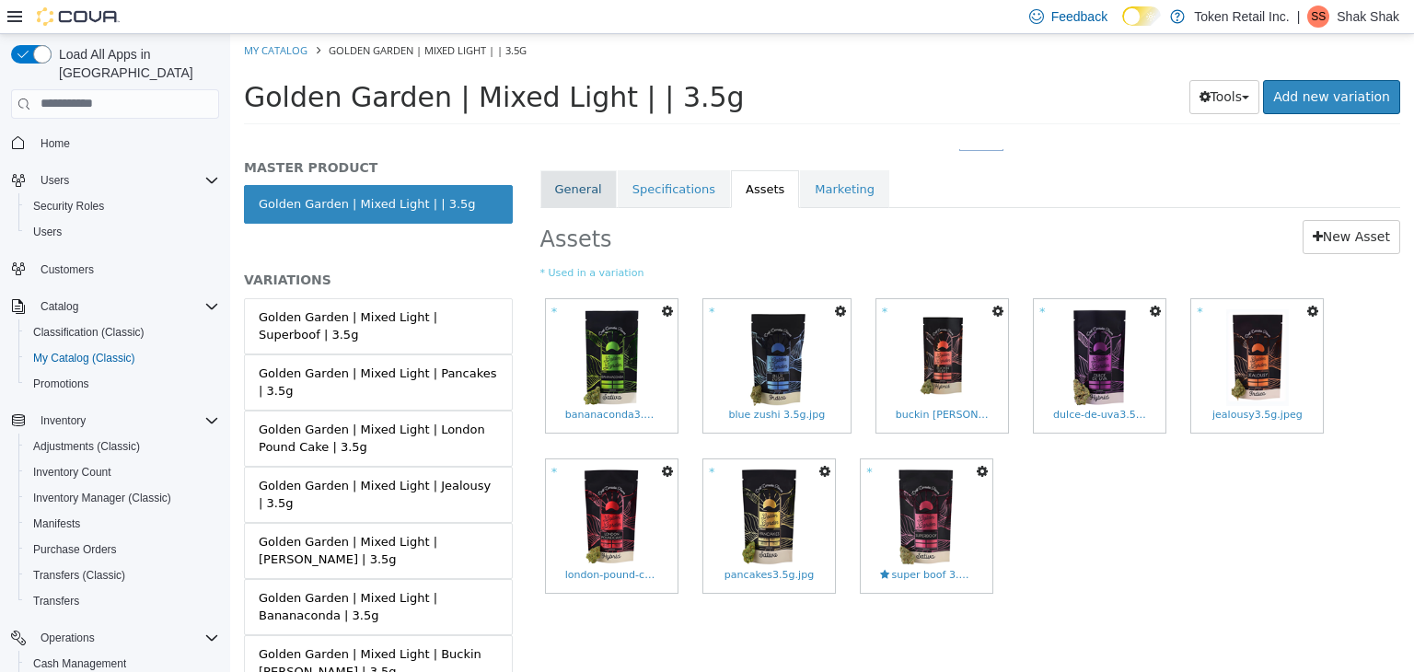
click at [568, 179] on link "General" at bounding box center [578, 188] width 76 height 39
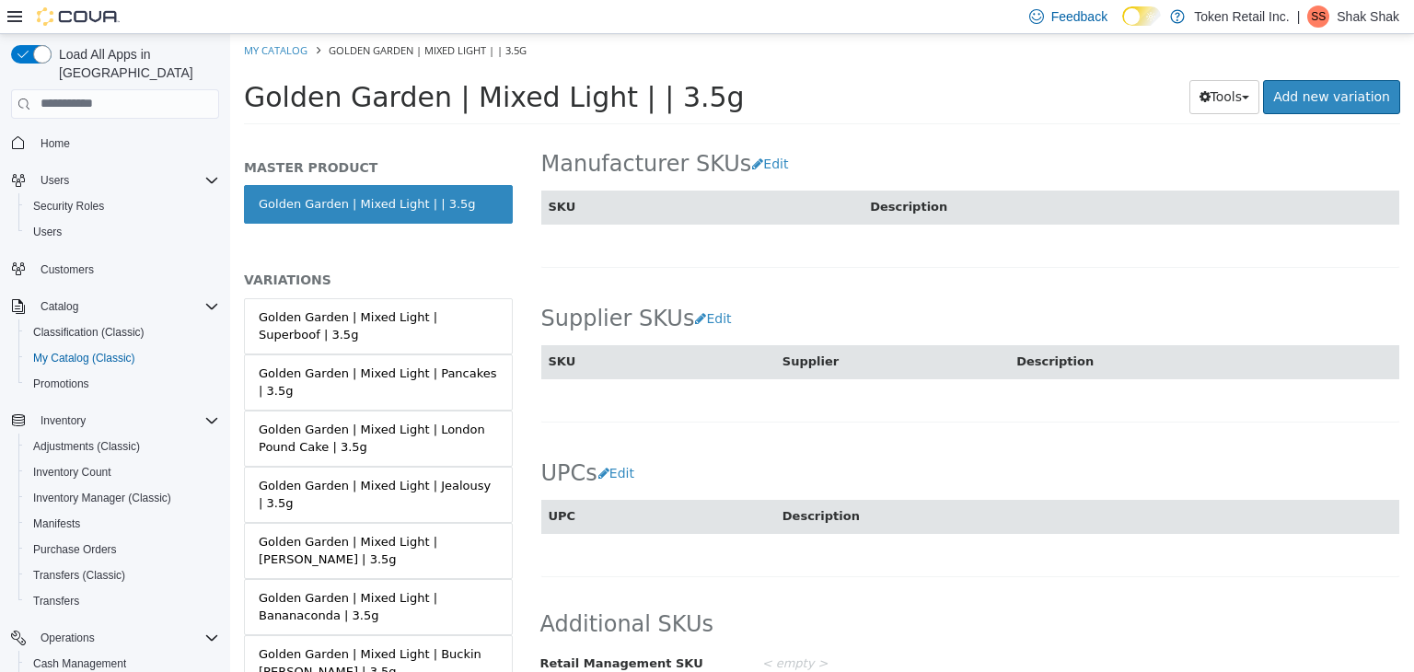
scroll to position [1115, 0]
